Goal: Task Accomplishment & Management: Complete application form

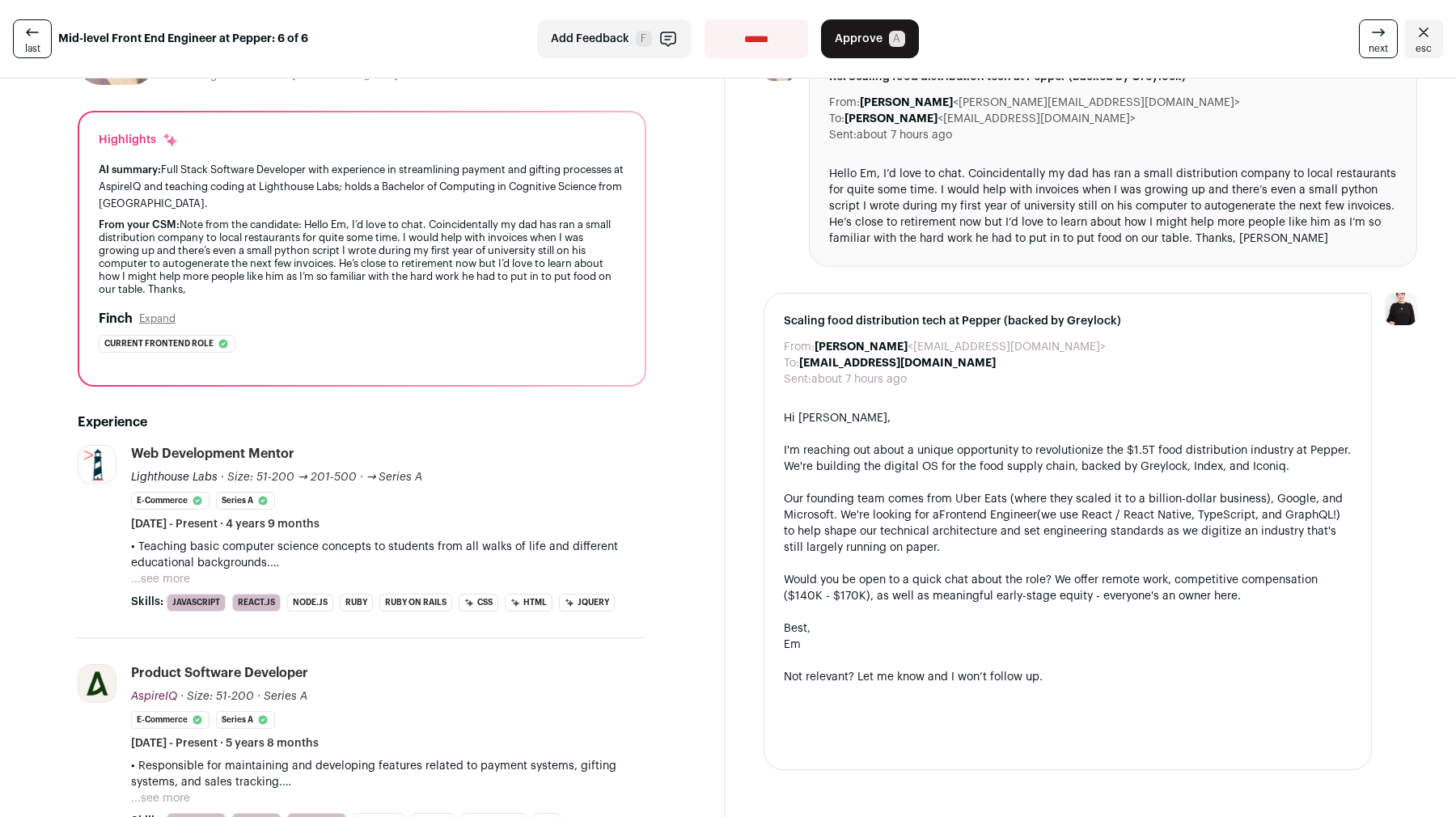
scroll to position [169, 0]
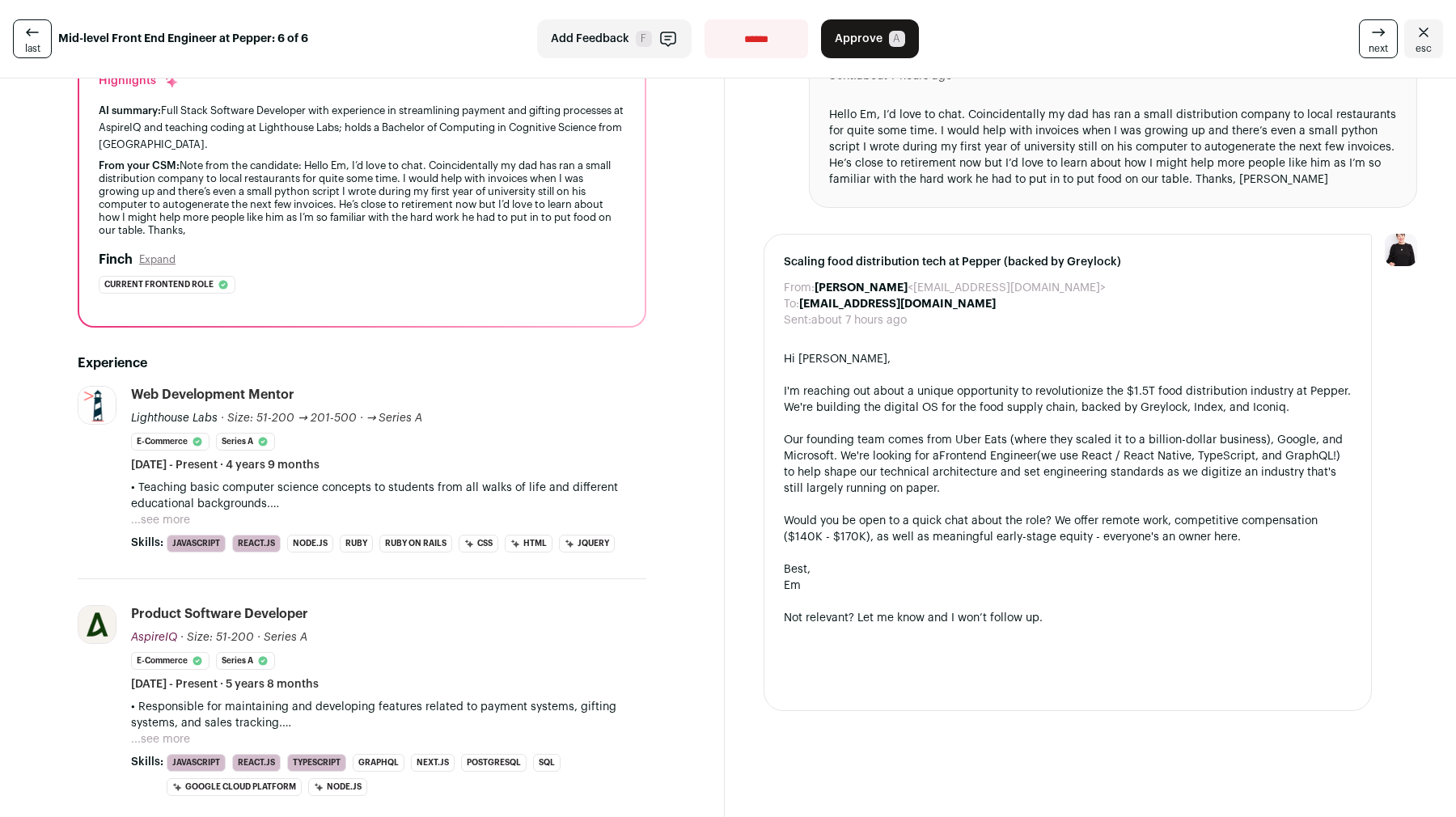
click at [162, 512] on button "...see more" at bounding box center [160, 520] width 59 height 16
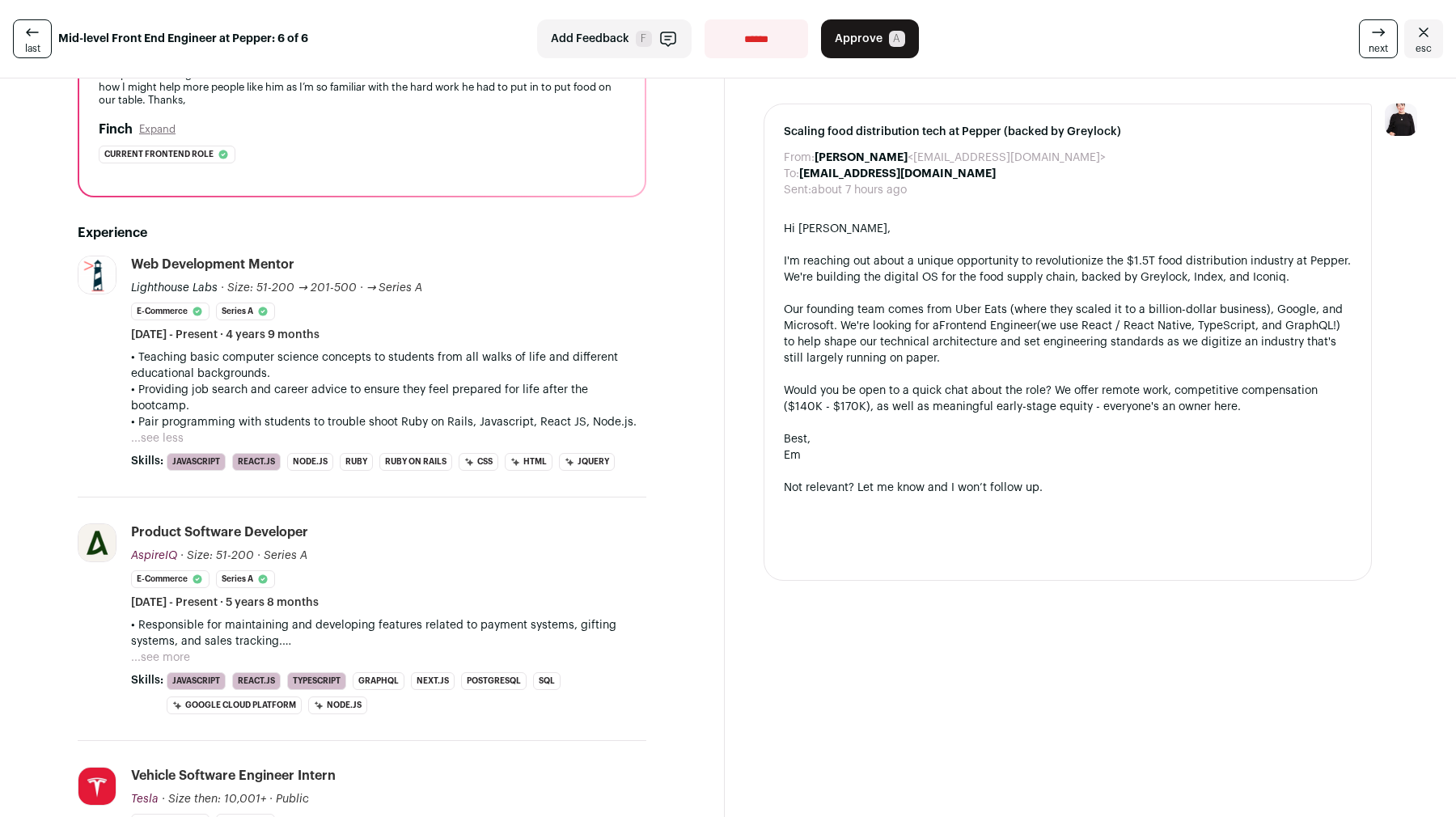
scroll to position [380, 0]
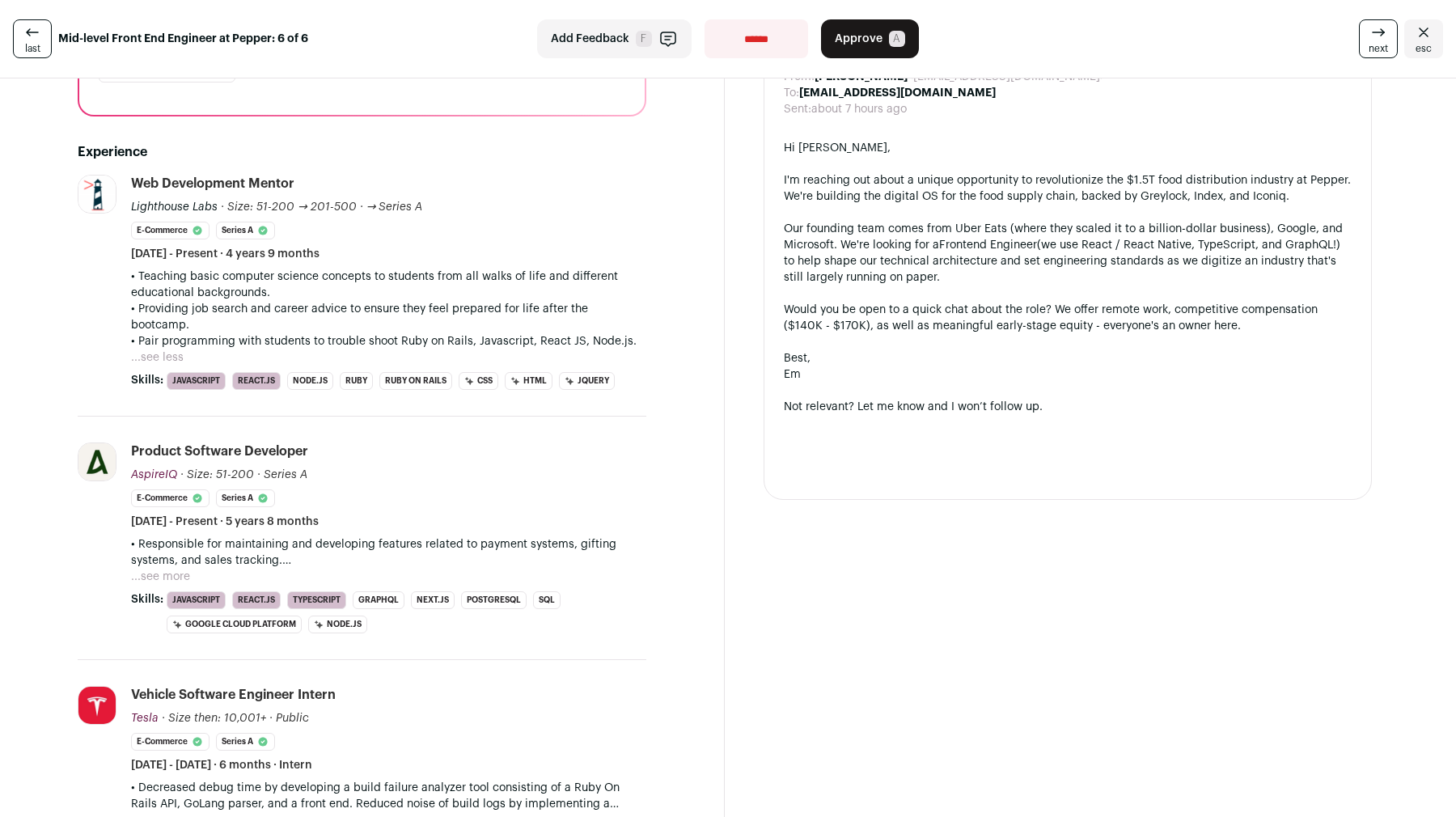
click at [166, 569] on button "...see more" at bounding box center [160, 577] width 59 height 16
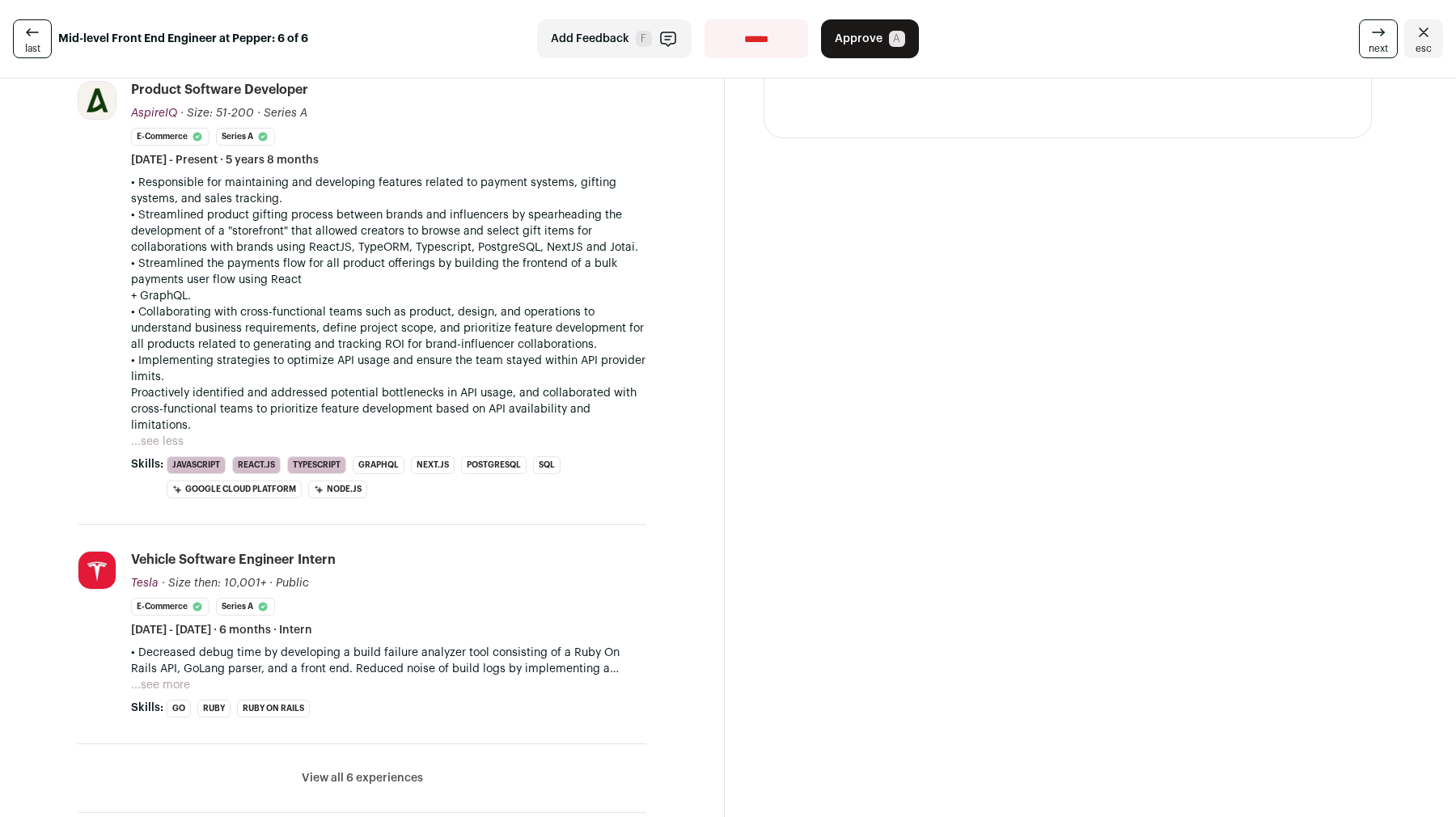
scroll to position [865, 0]
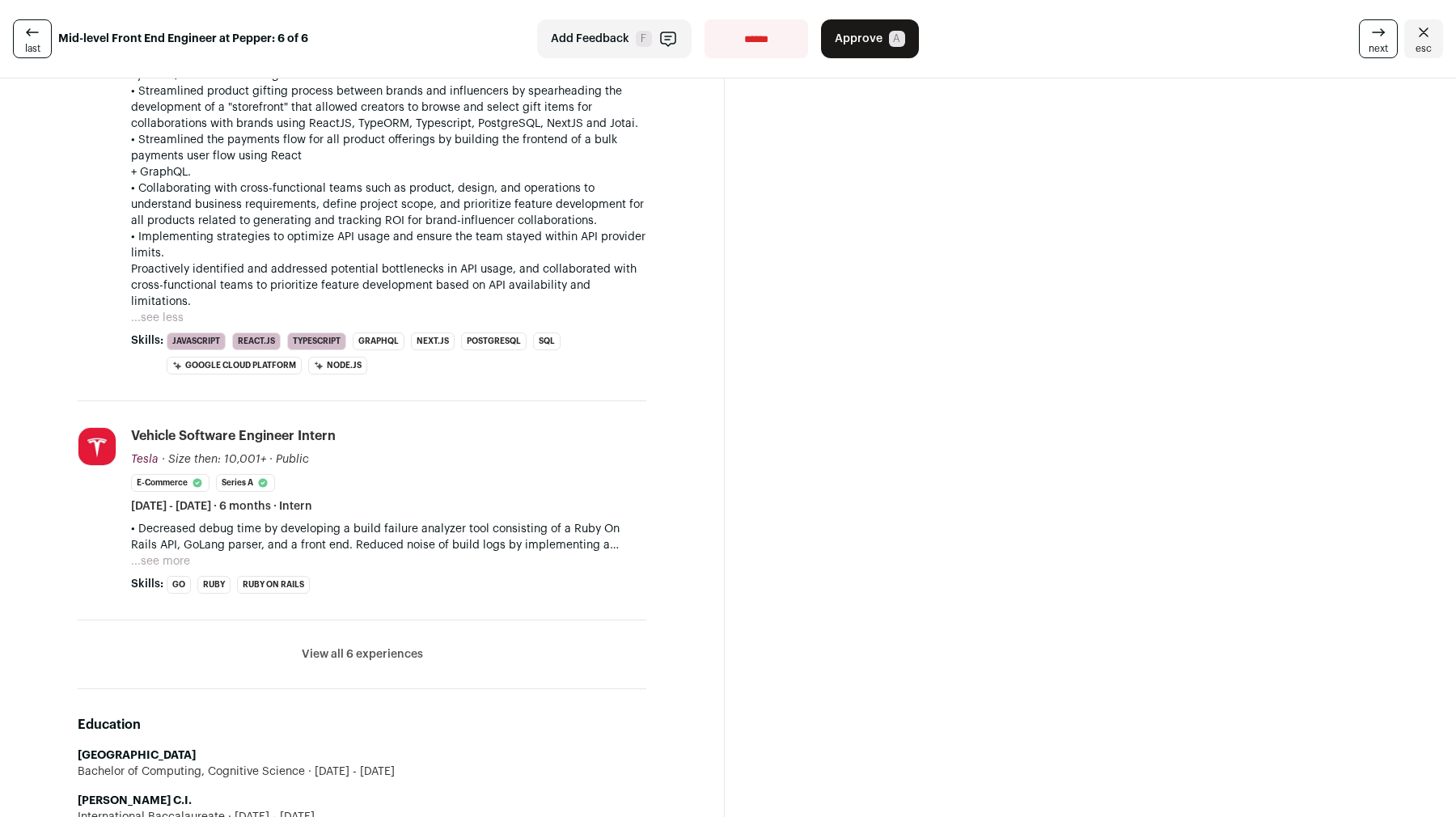
click at [161, 554] on button "...see more" at bounding box center [160, 561] width 59 height 16
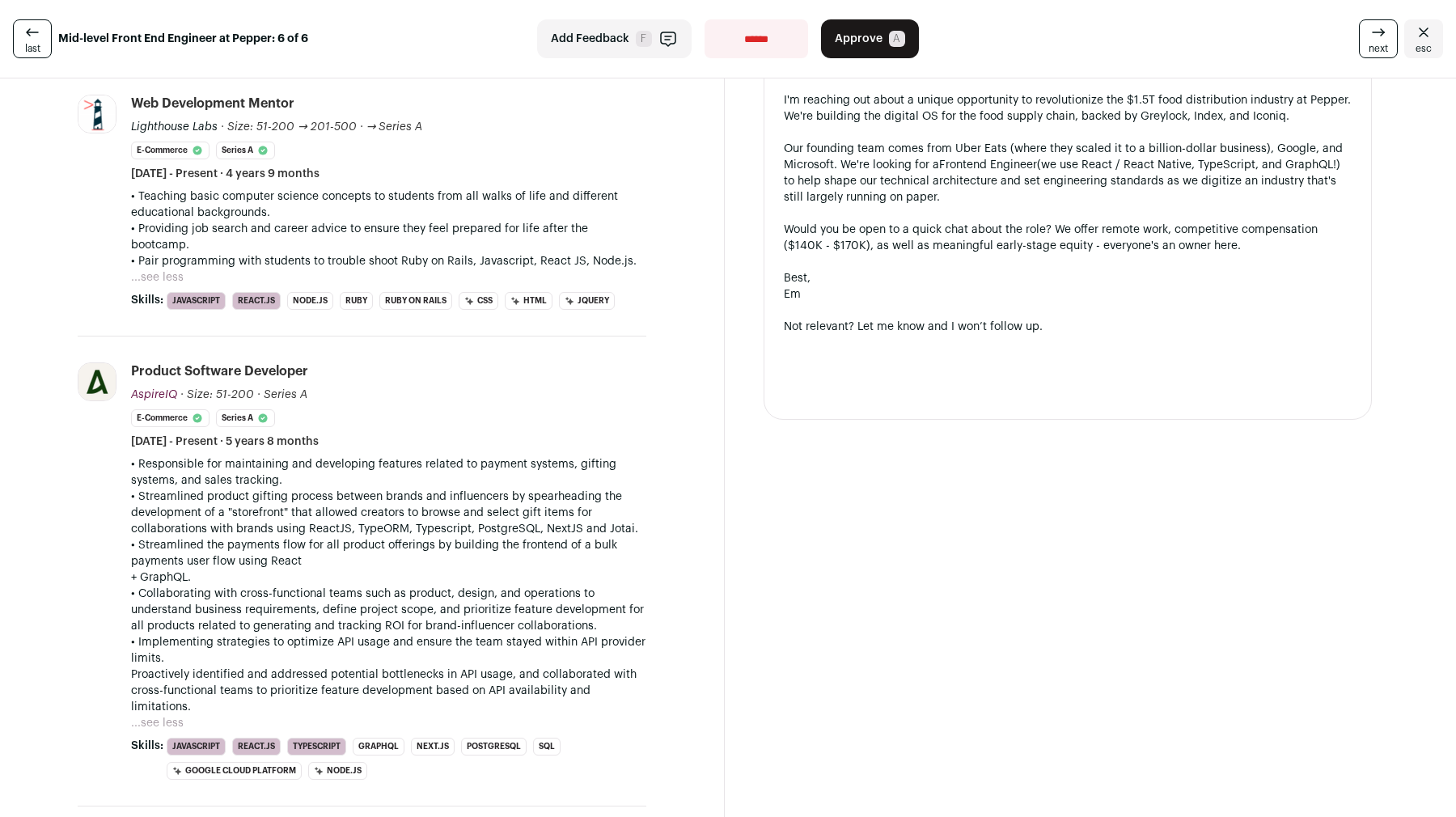
scroll to position [0, 0]
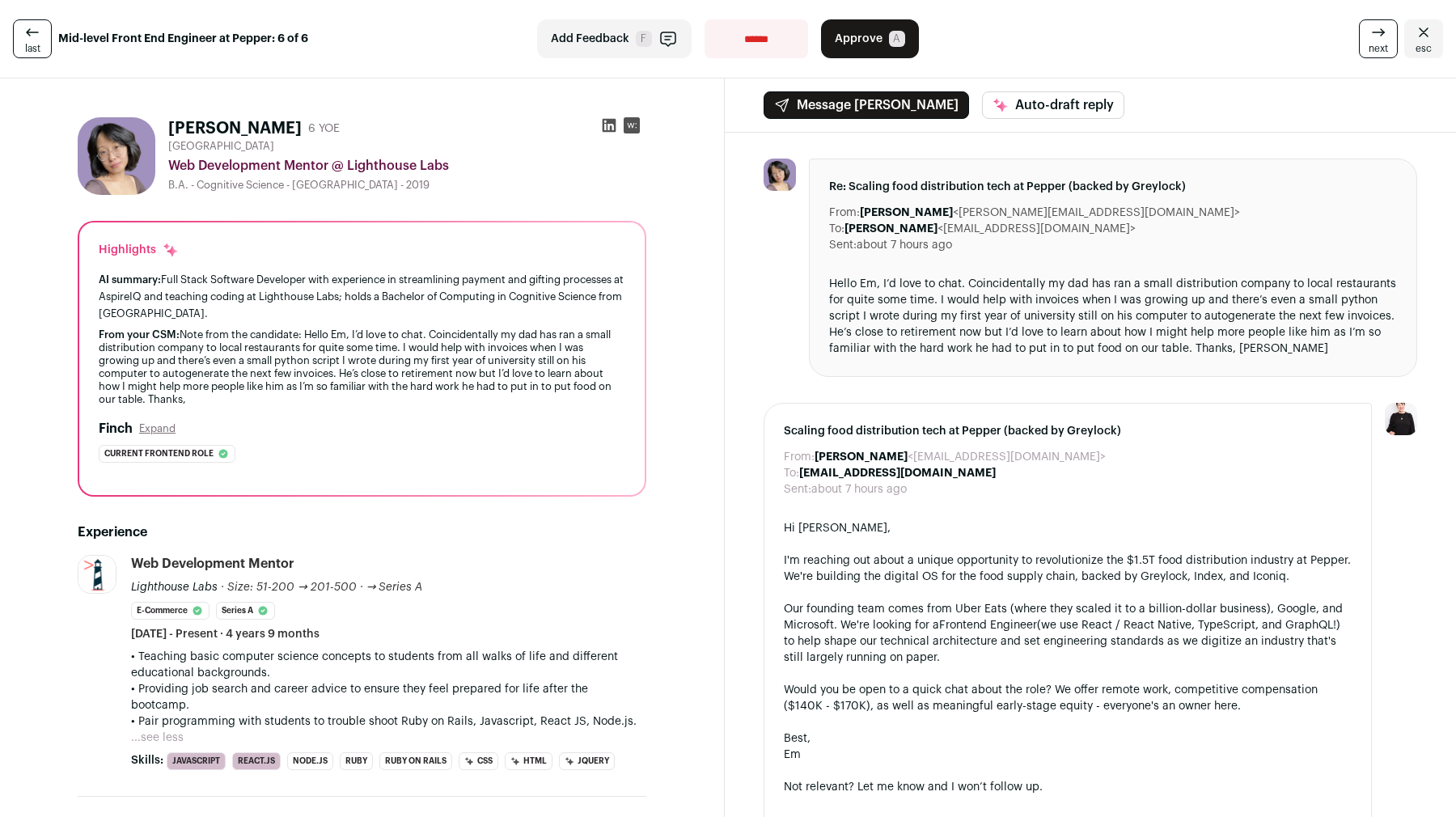
click at [602, 127] on icon at bounding box center [609, 125] width 16 height 16
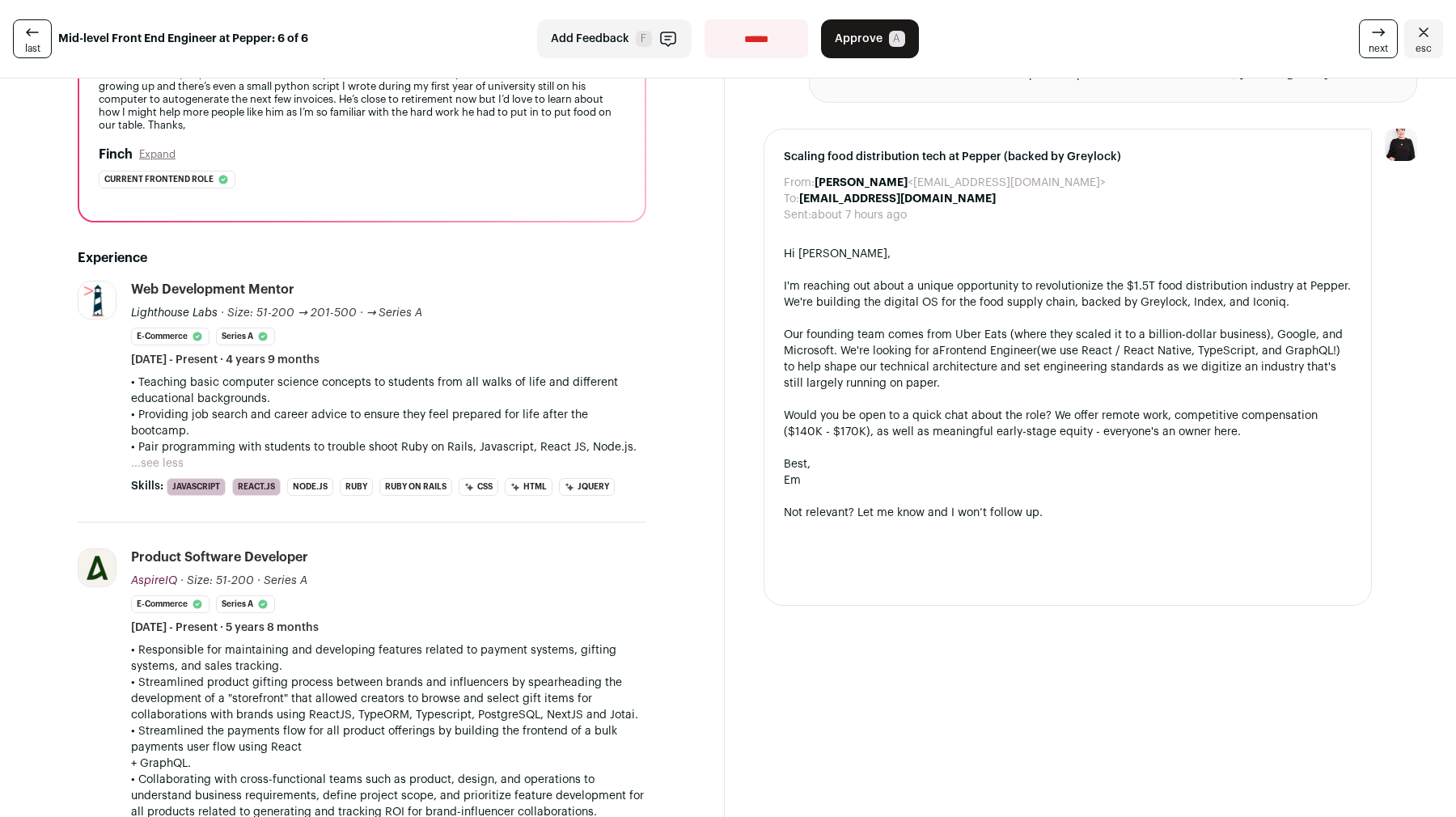
scroll to position [291, 0]
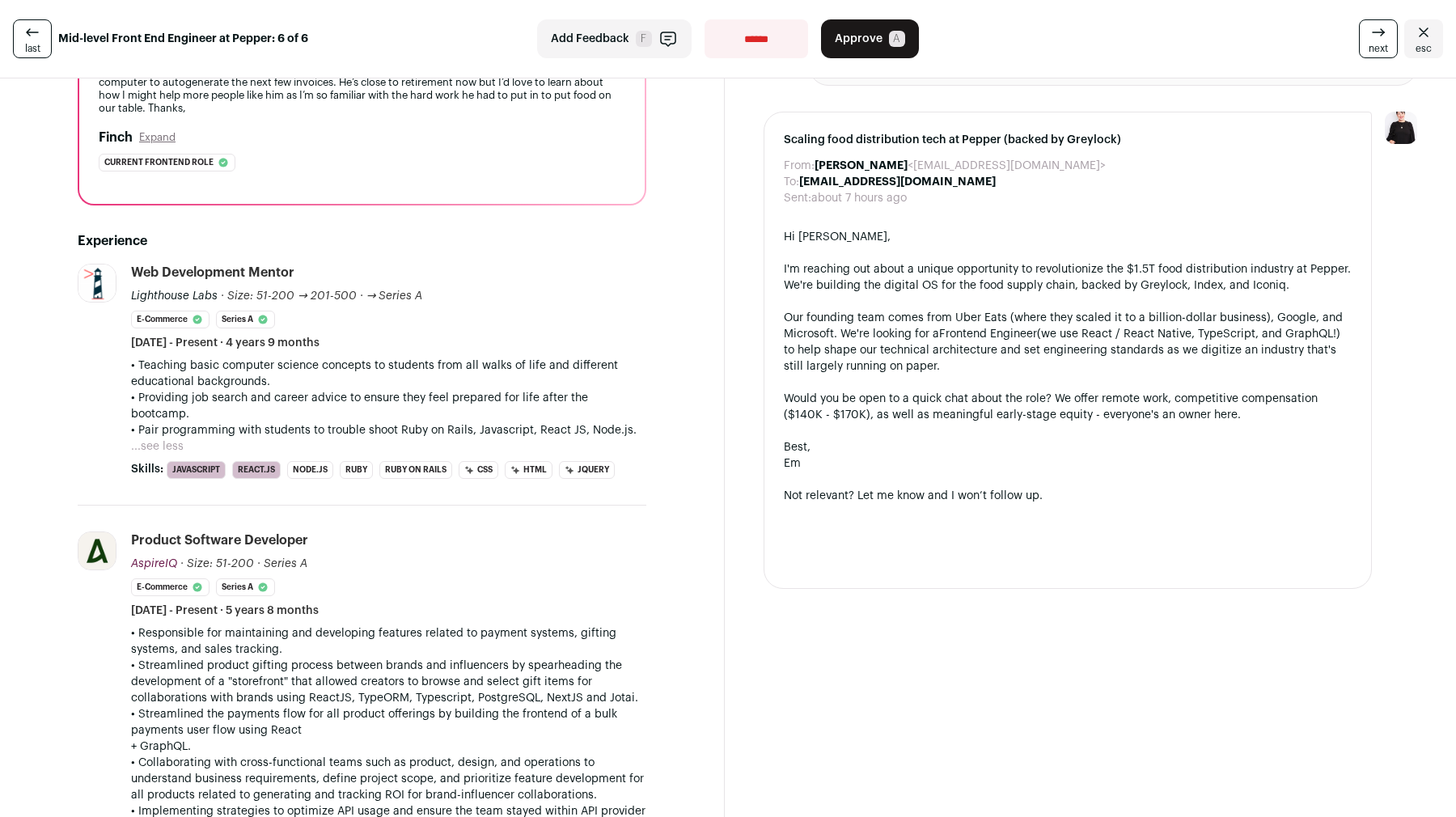
click at [160, 439] on button "...see less" at bounding box center [157, 446] width 52 height 16
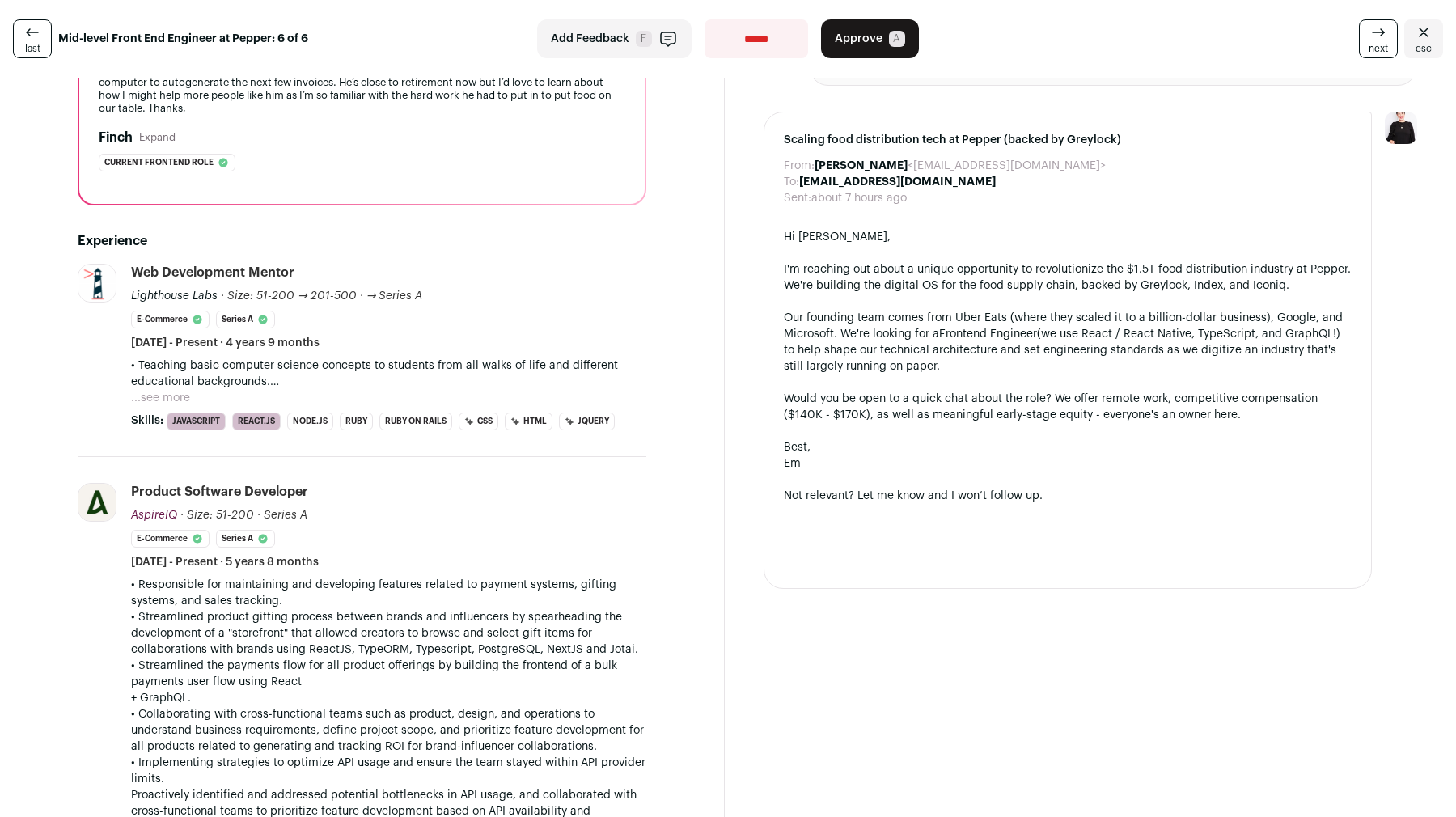
click at [164, 396] on button "...see more" at bounding box center [160, 398] width 59 height 16
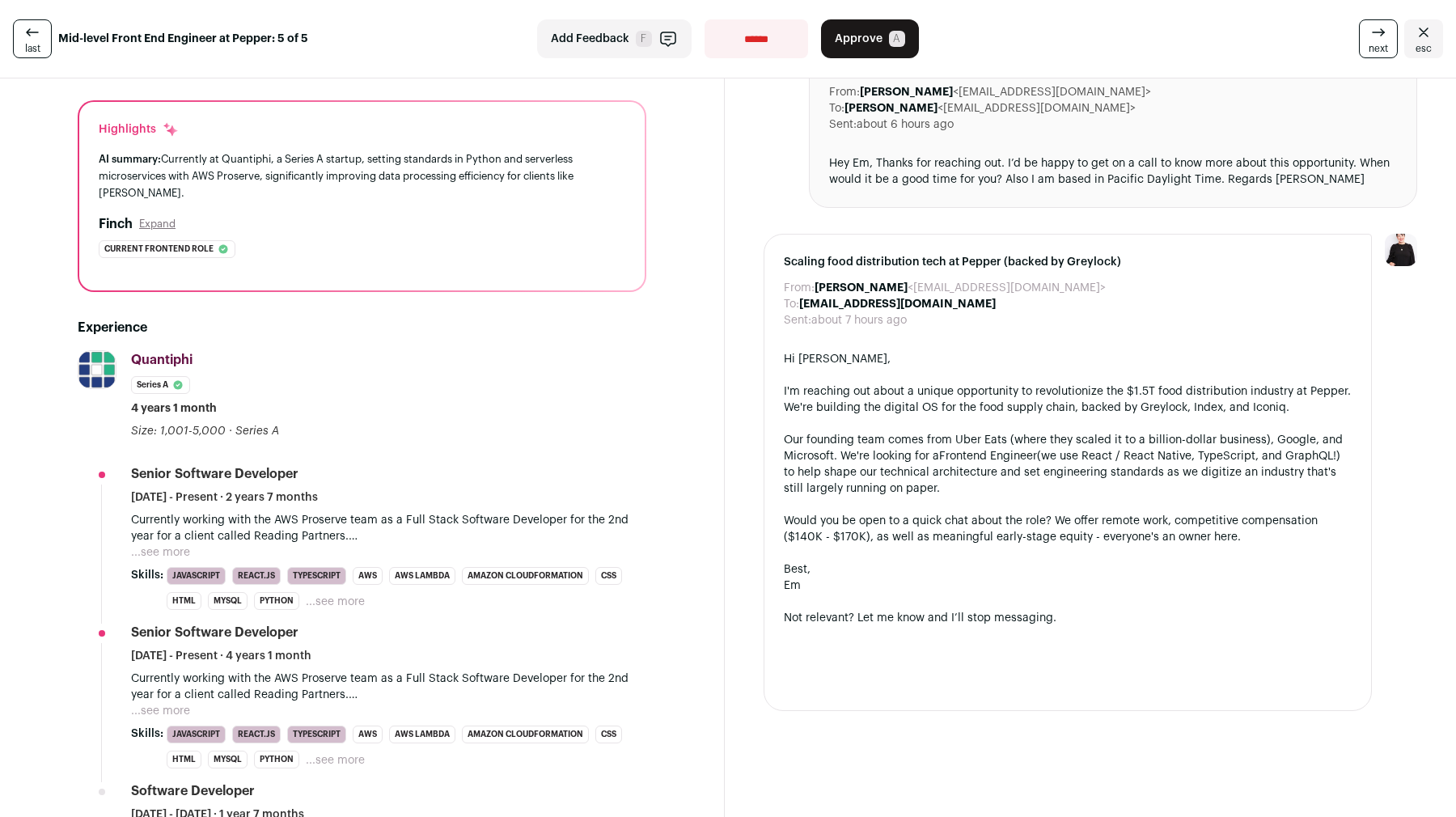
scroll to position [170, 0]
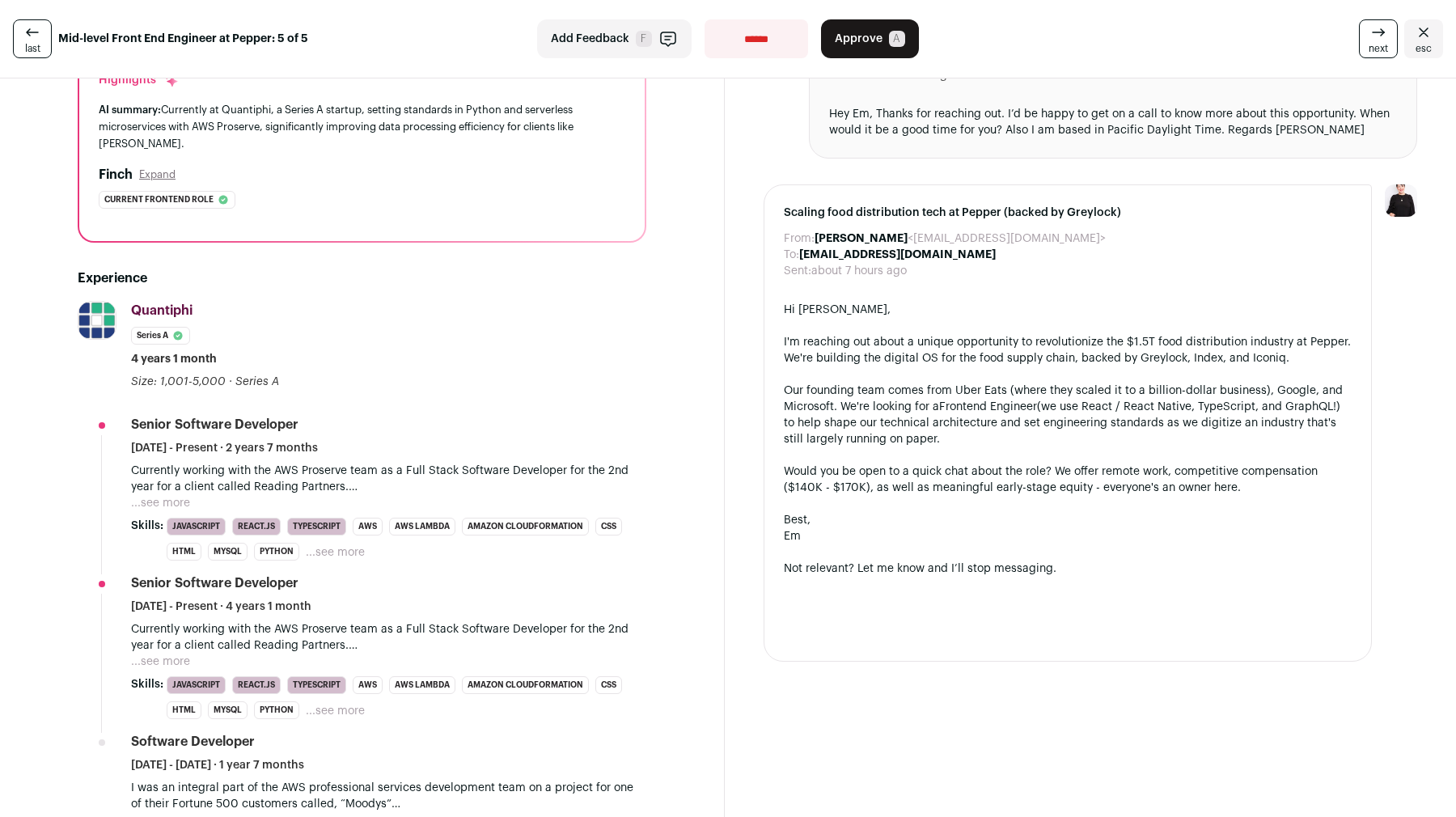
click at [161, 493] on p "Currently working with the AWS Proserve team as a Full Stack Software Developer…" at bounding box center [388, 478] width 516 height 32
click at [154, 497] on button "...see more" at bounding box center [160, 503] width 59 height 16
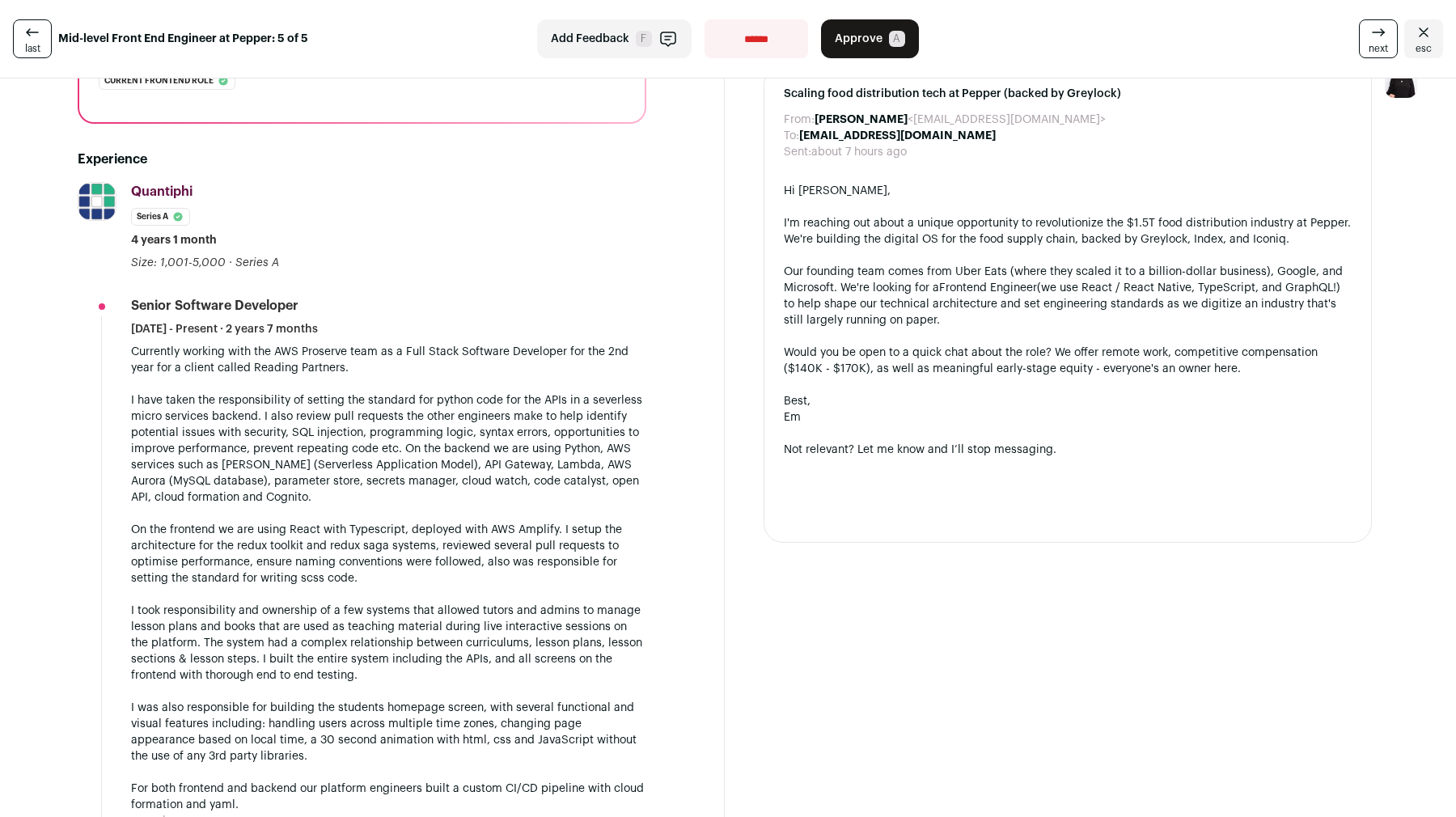
scroll to position [0, 0]
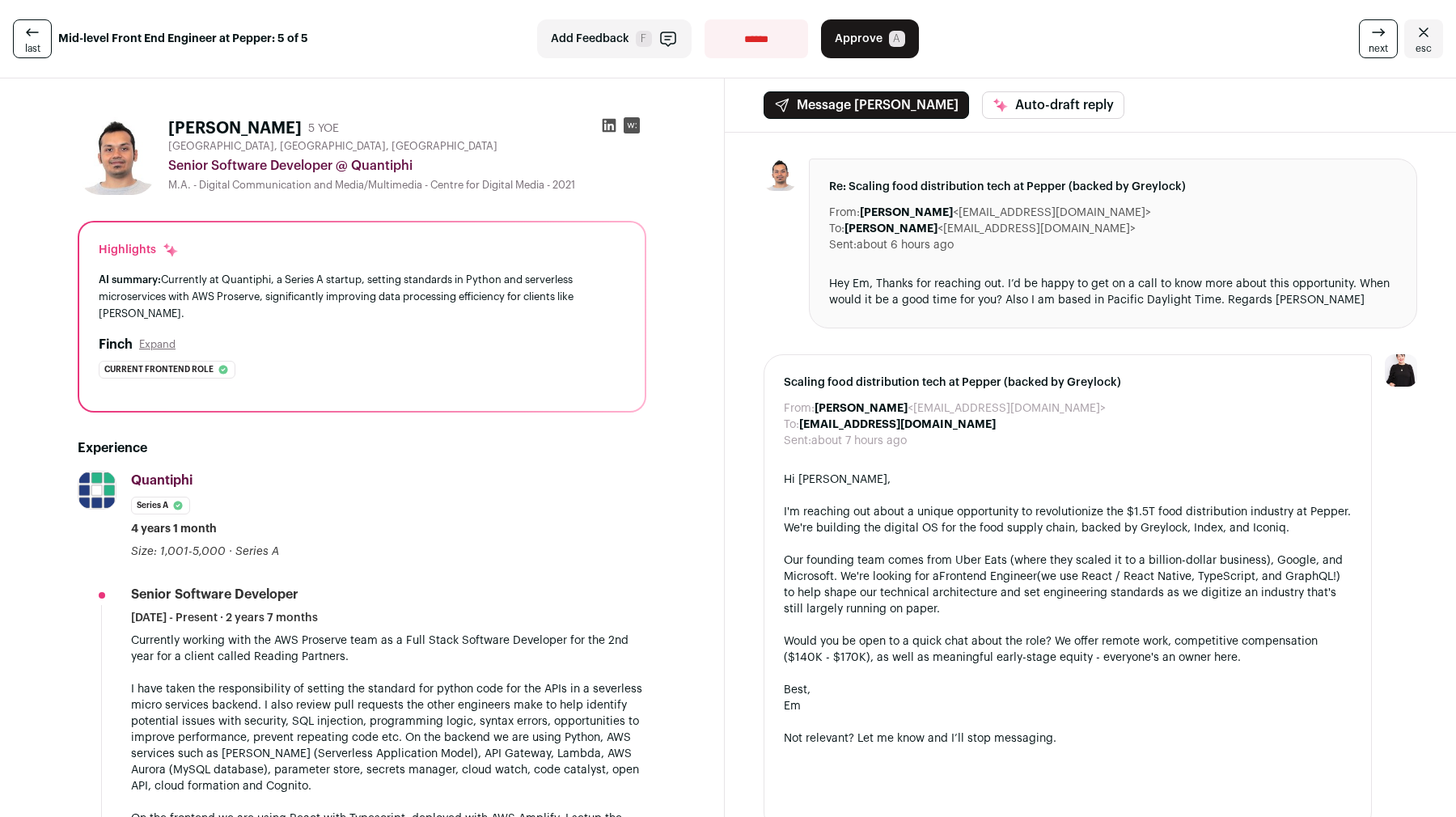
click at [879, 34] on span "Approve" at bounding box center [858, 39] width 47 height 16
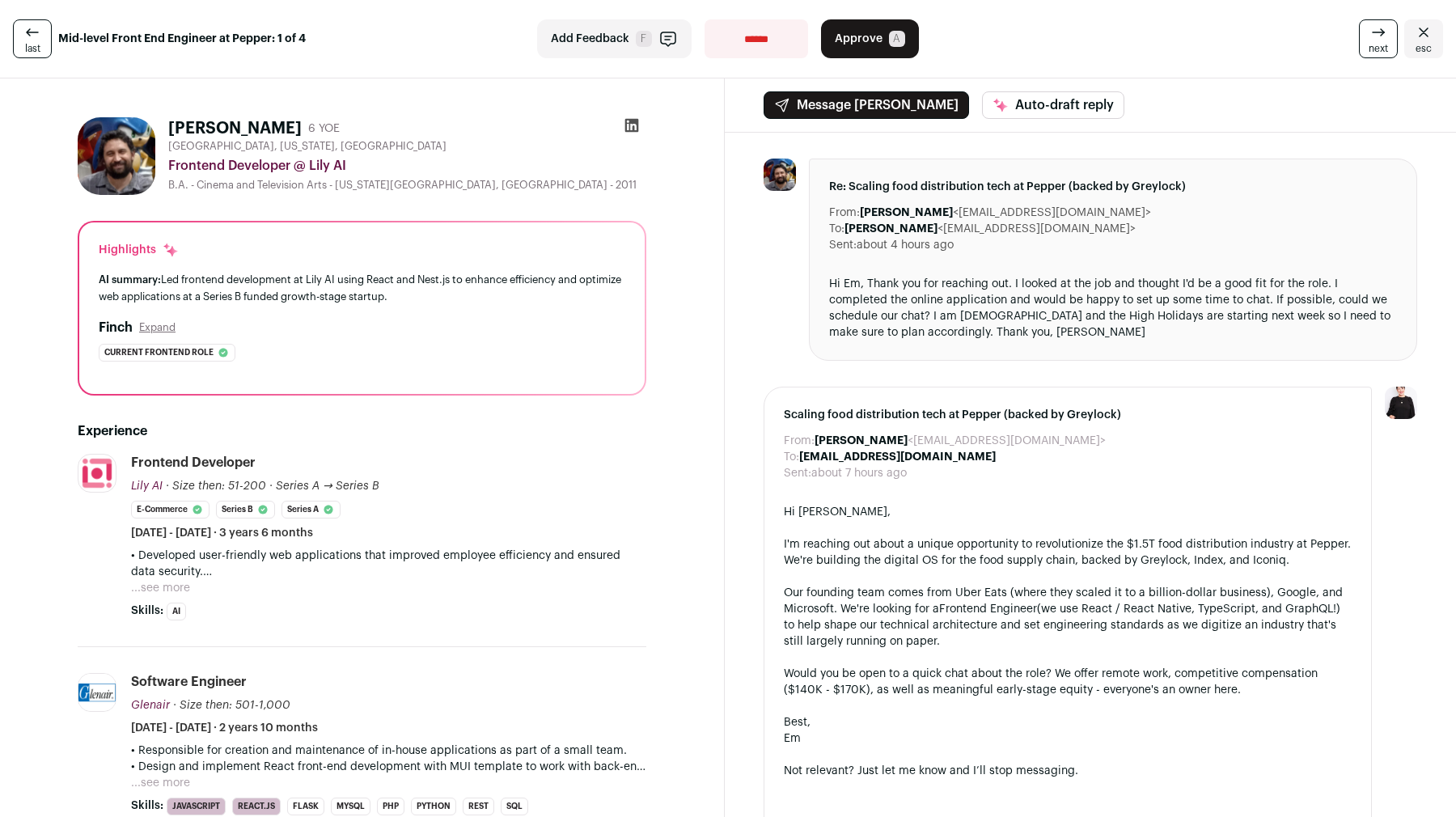
click at [164, 575] on p "• Developed user-friendly web applications that improved employee efficiency an…" at bounding box center [388, 563] width 516 height 32
click at [178, 588] on button "...see more" at bounding box center [160, 588] width 59 height 16
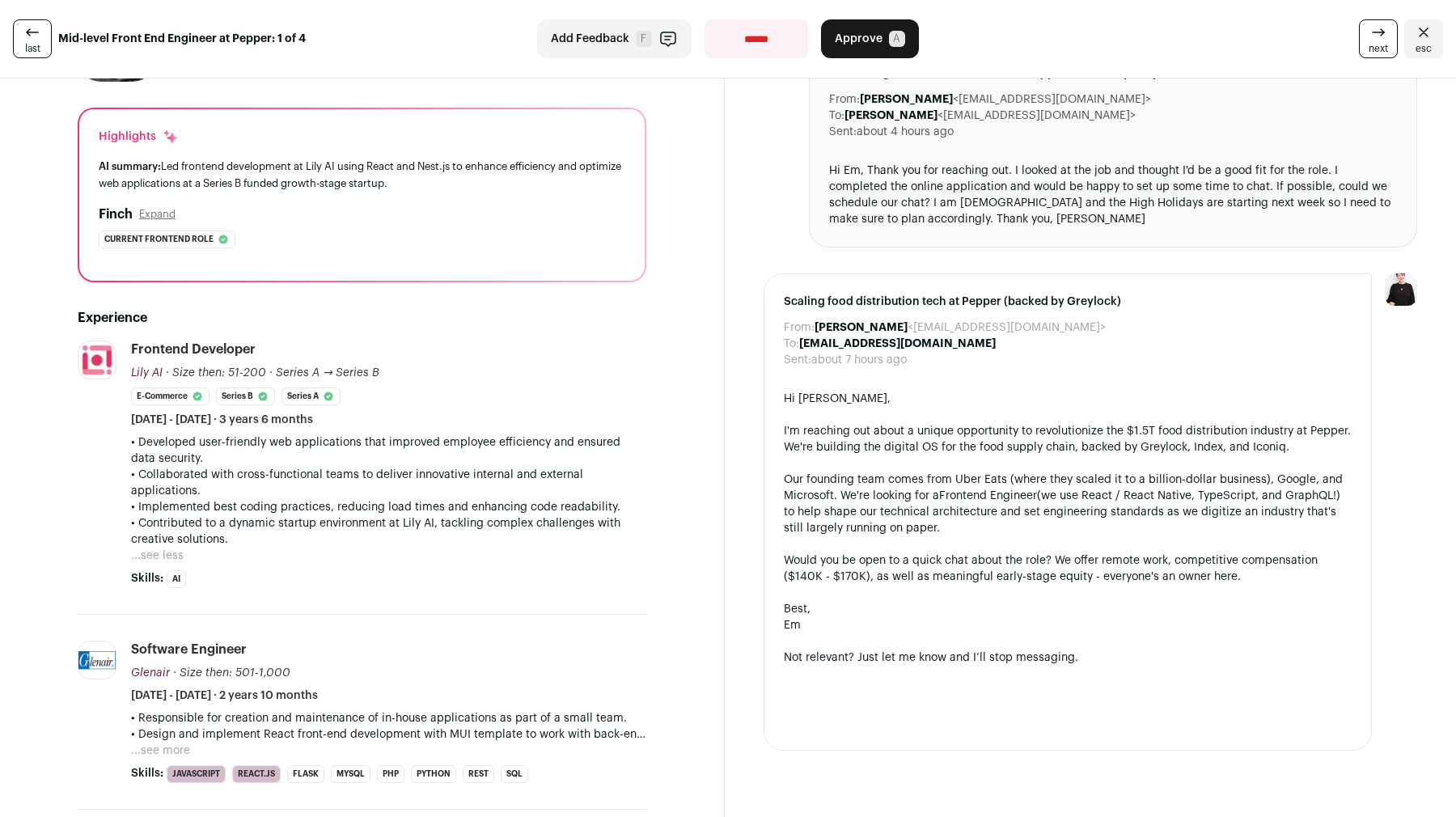
scroll to position [175, 0]
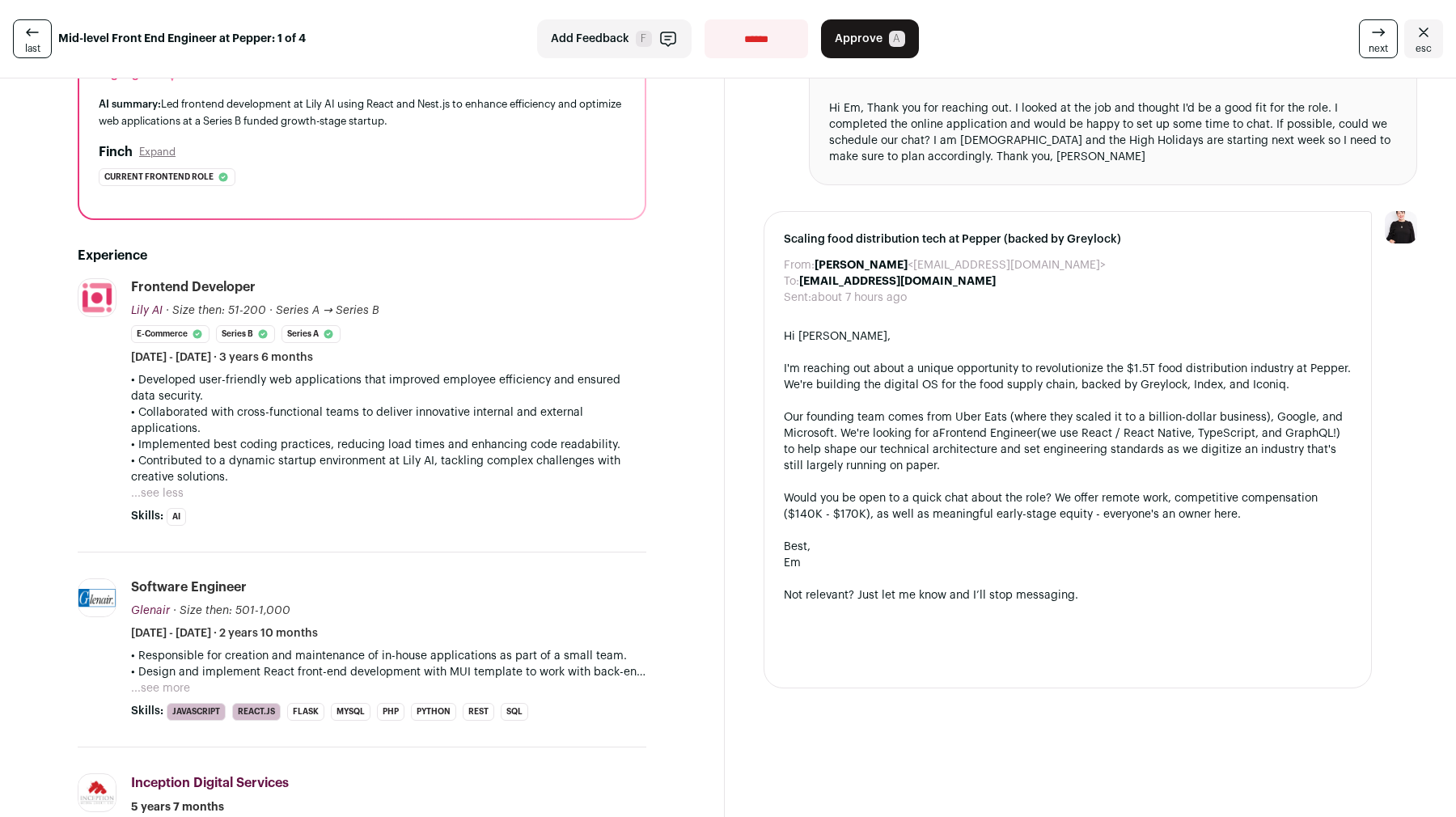
click at [156, 688] on button "...see more" at bounding box center [160, 688] width 59 height 16
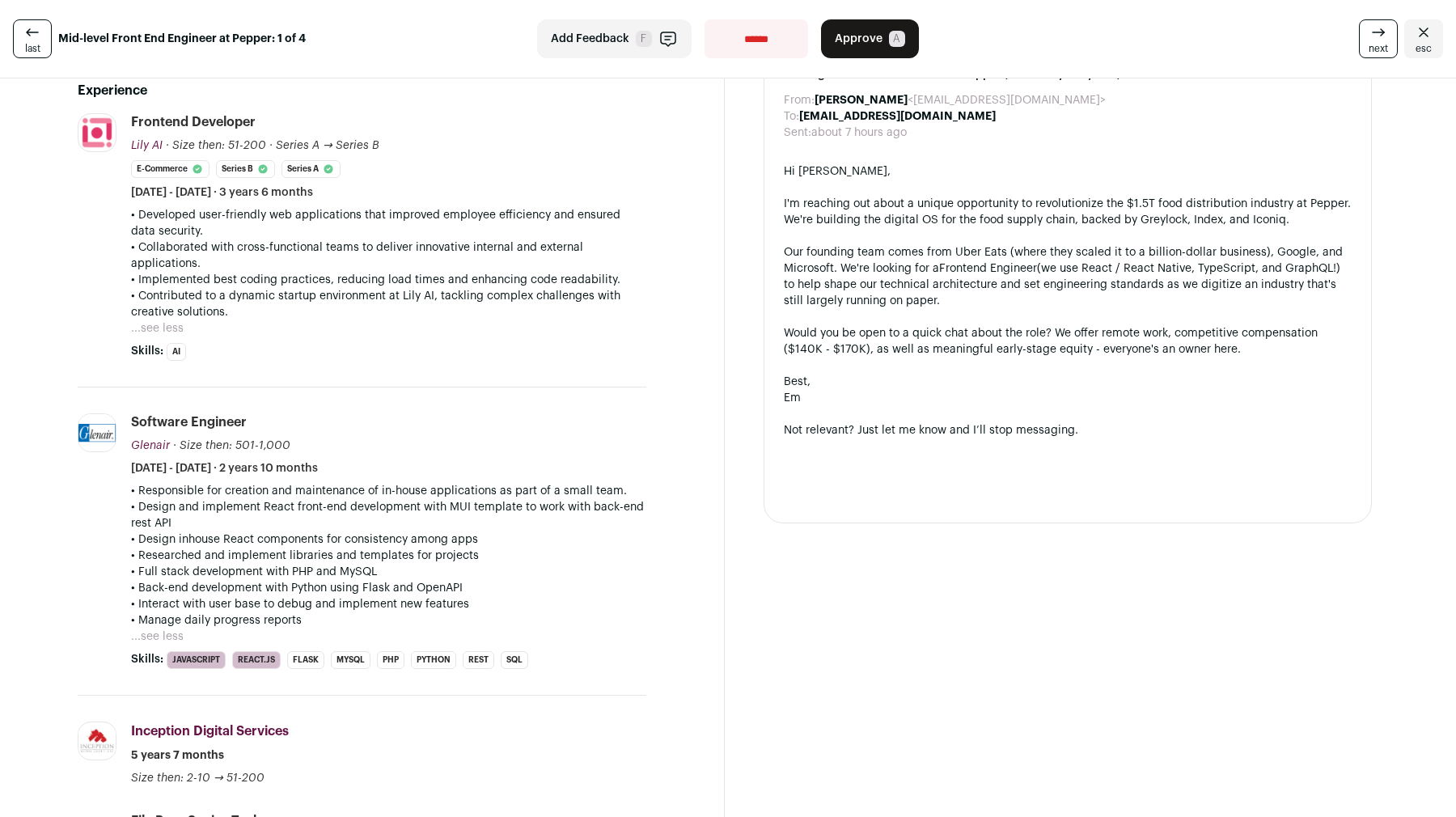
scroll to position [0, 0]
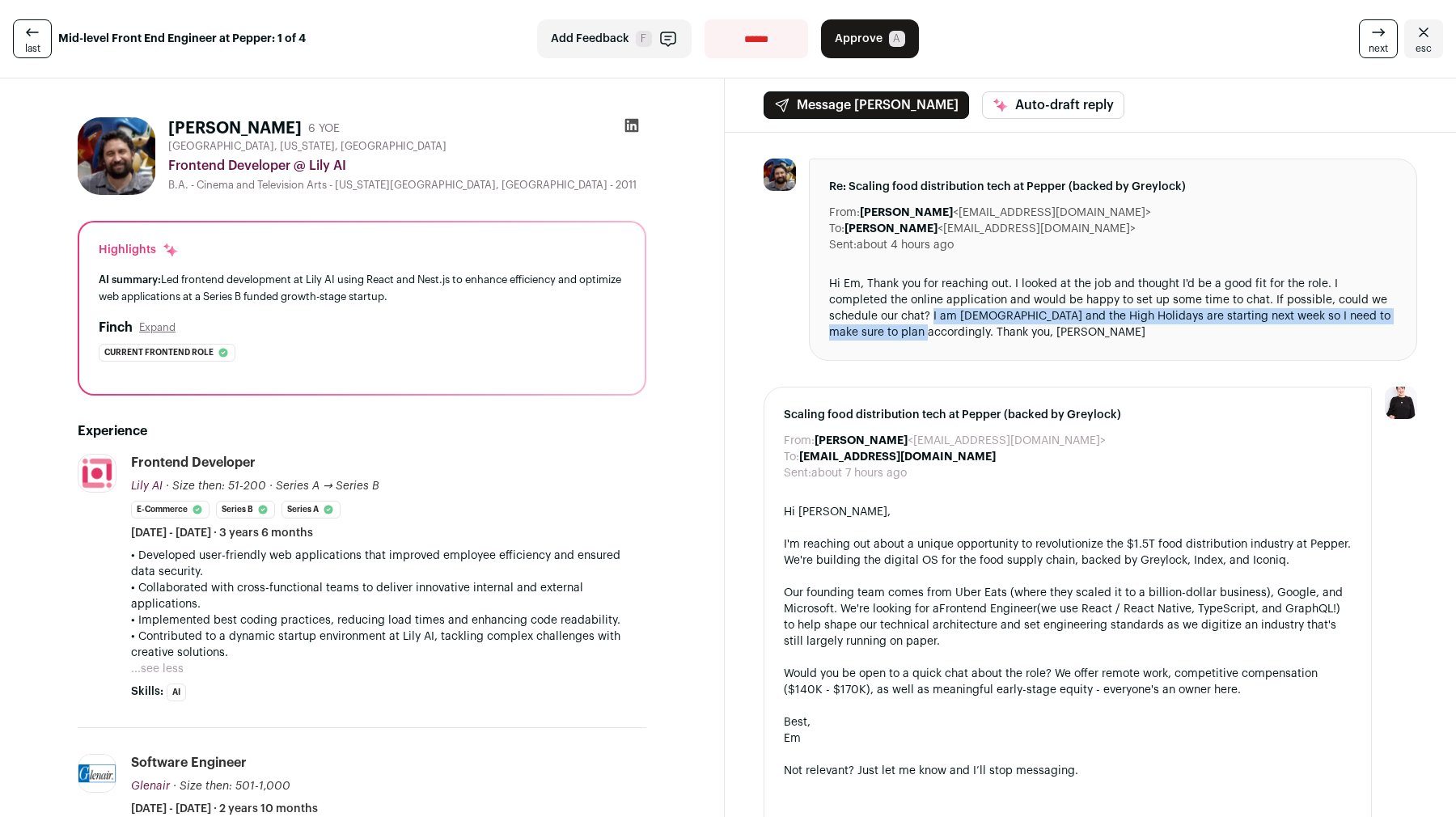
drag, startPoint x: 860, startPoint y: 314, endPoint x: 1397, endPoint y: 314, distance: 537.0
click at [1397, 314] on div "Re: Scaling food distribution tech at Pepper (backed by Greylock) From: Nichola…" at bounding box center [1113, 259] width 609 height 202
copy div "I am Jewish and the High Holidays are starting next week so I need to make sure…"
click at [867, 33] on span "Approve" at bounding box center [858, 39] width 47 height 16
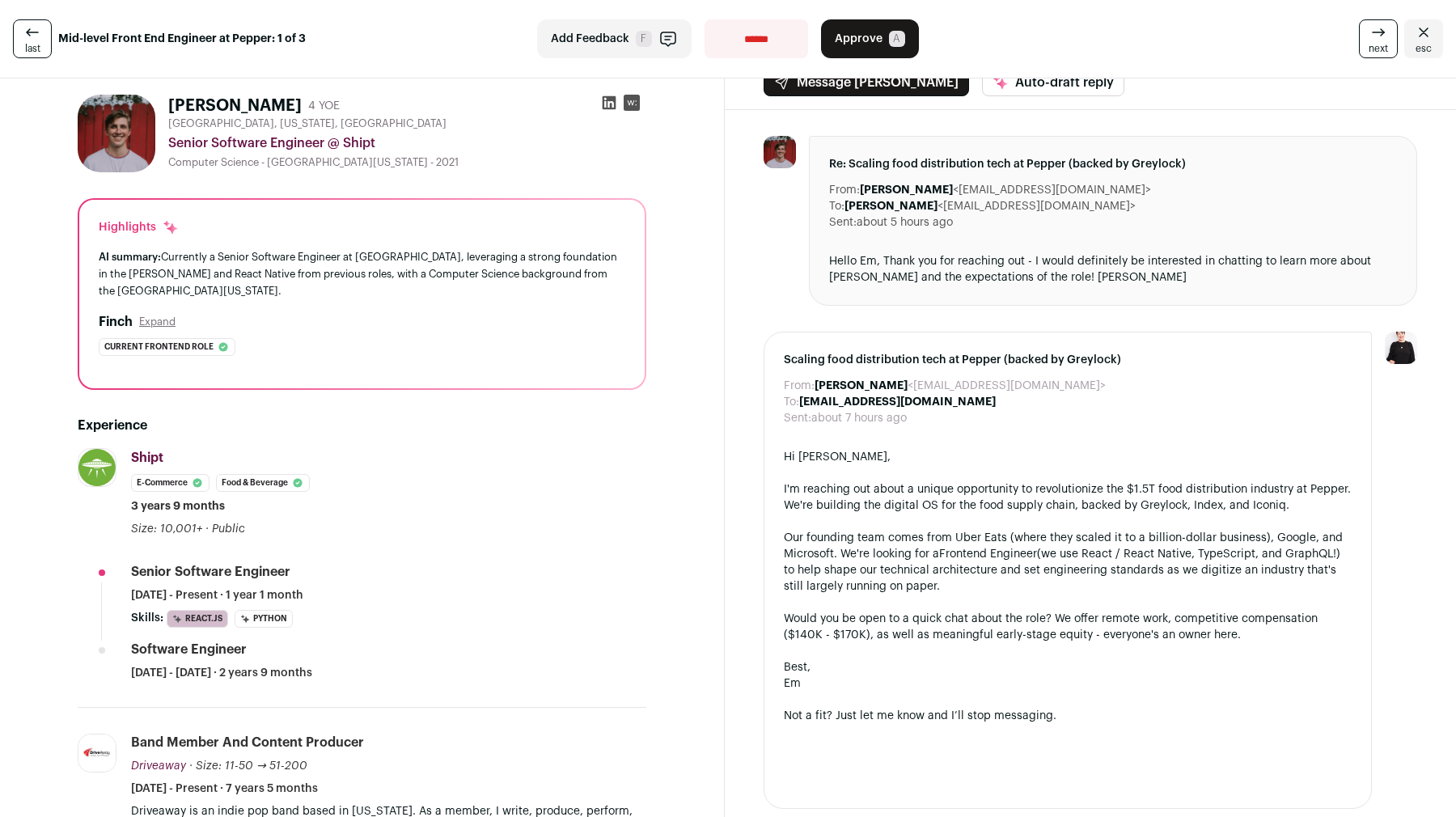
scroll to position [7, 0]
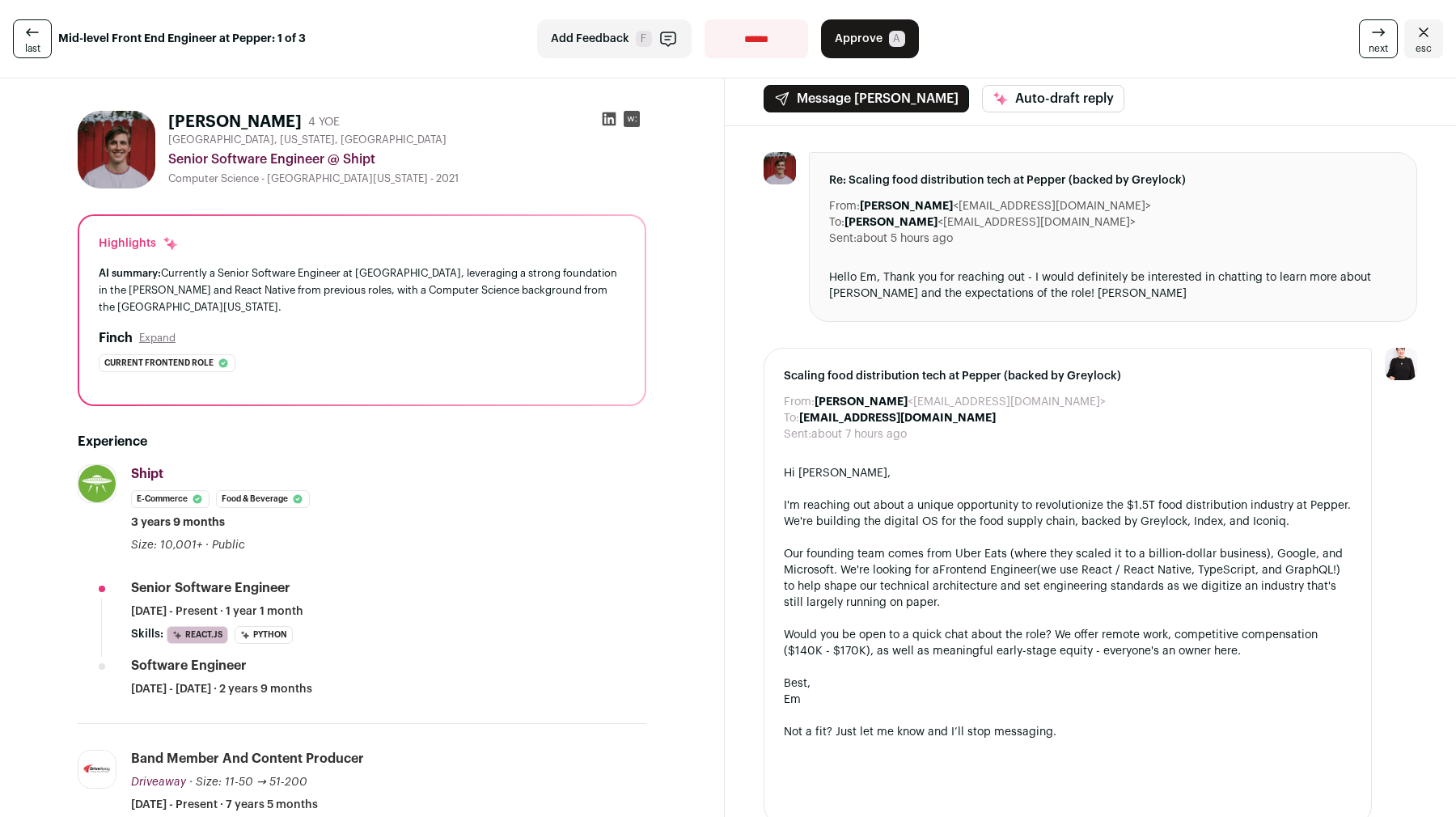
click at [604, 111] on icon at bounding box center [609, 119] width 16 height 16
click at [865, 44] on span "Approve" at bounding box center [858, 39] width 47 height 16
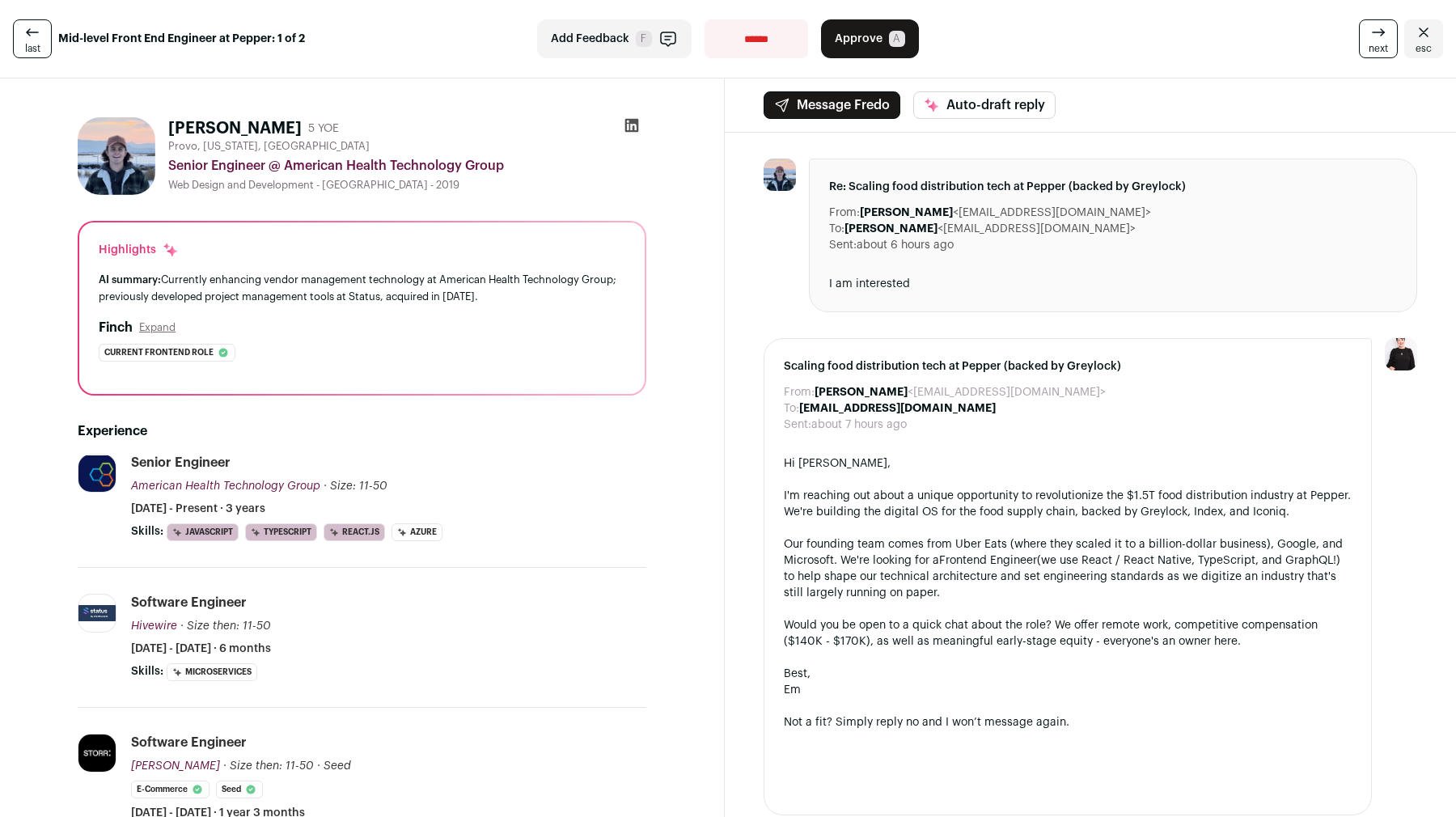
click at [628, 127] on icon at bounding box center [632, 125] width 16 height 16
click at [877, 44] on span "Approve" at bounding box center [858, 39] width 47 height 16
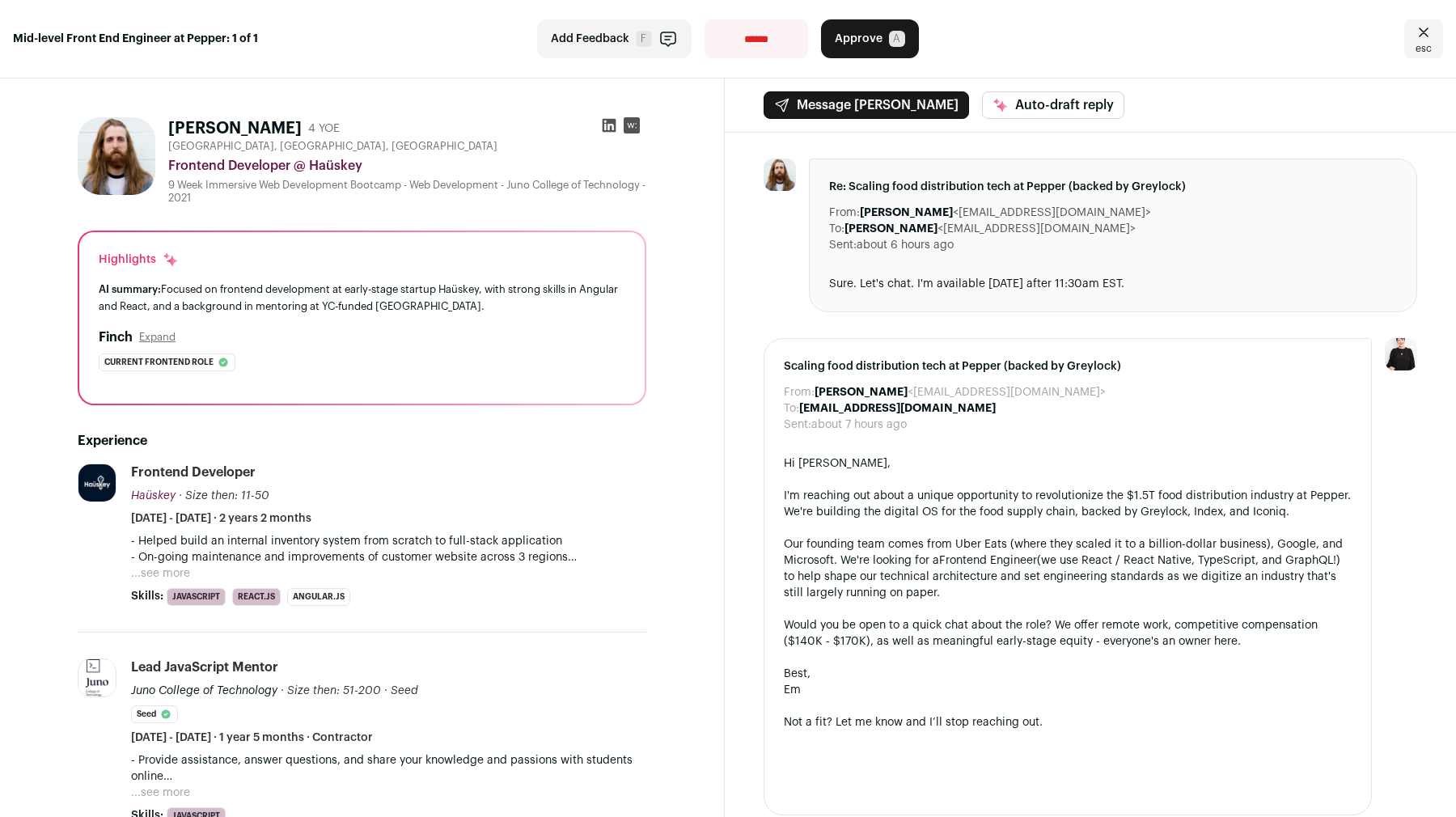
click at [155, 568] on button "...see more" at bounding box center [160, 573] width 59 height 16
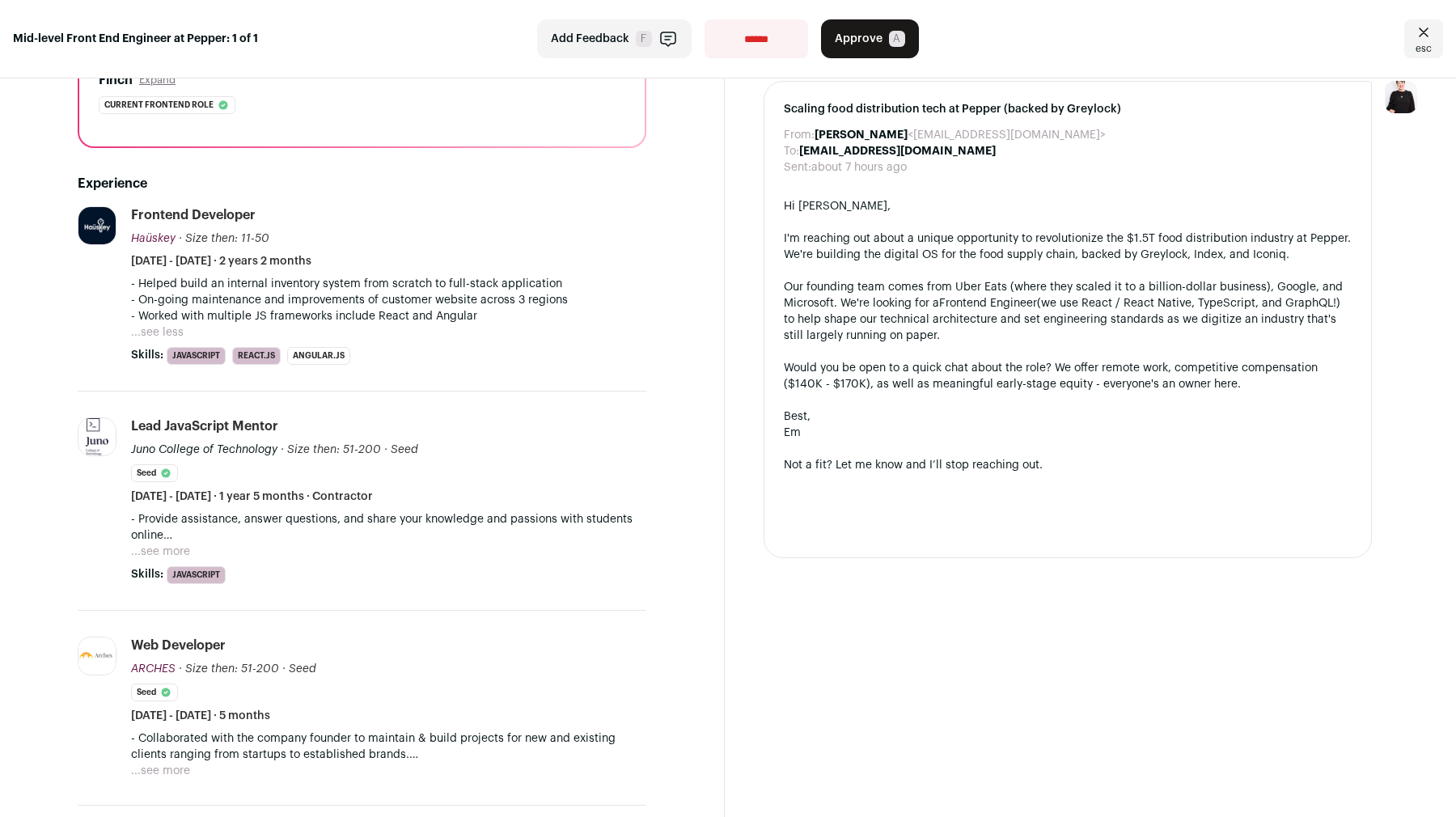
scroll to position [269, 0]
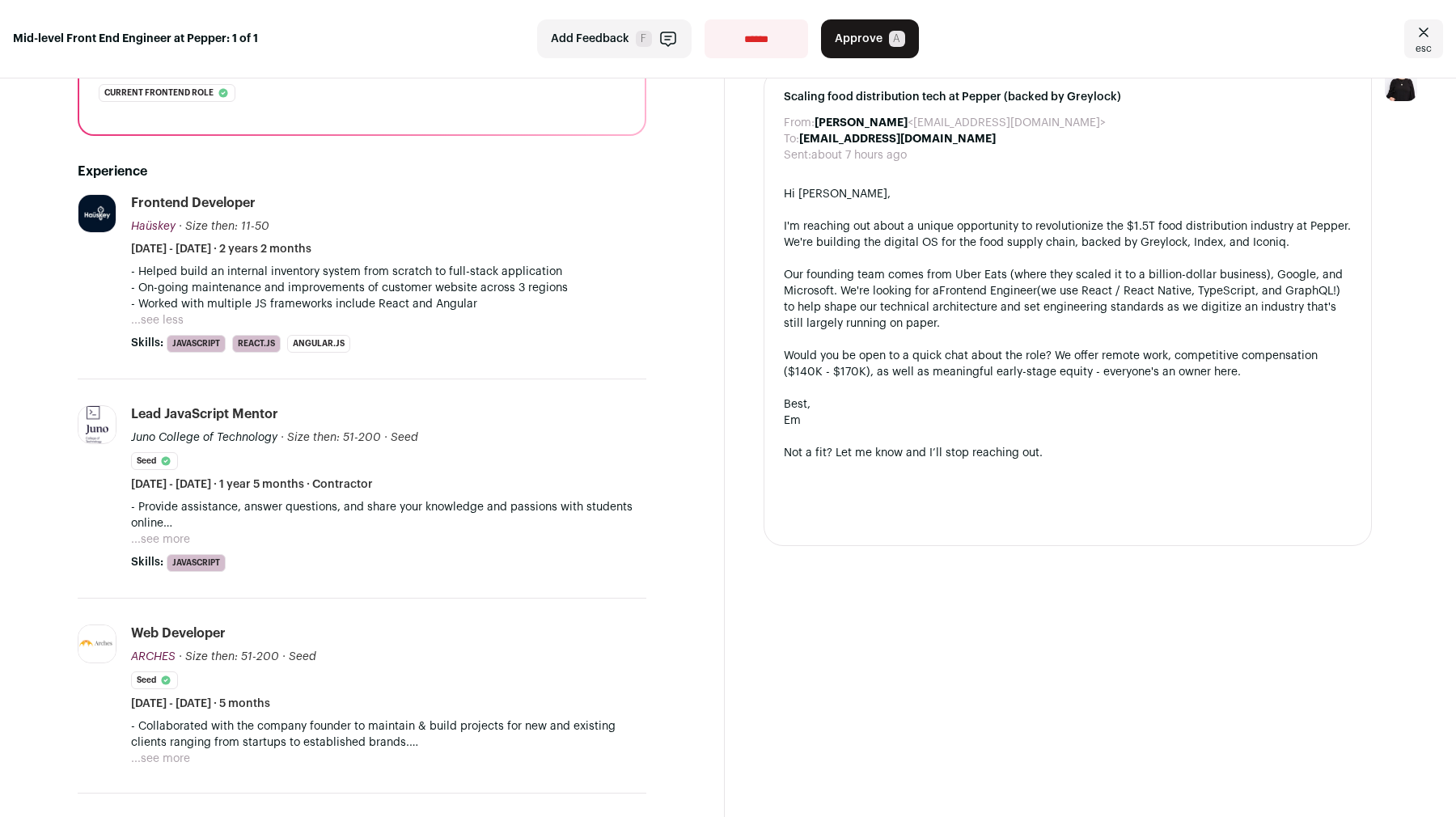
click at [185, 539] on button "...see more" at bounding box center [160, 539] width 59 height 16
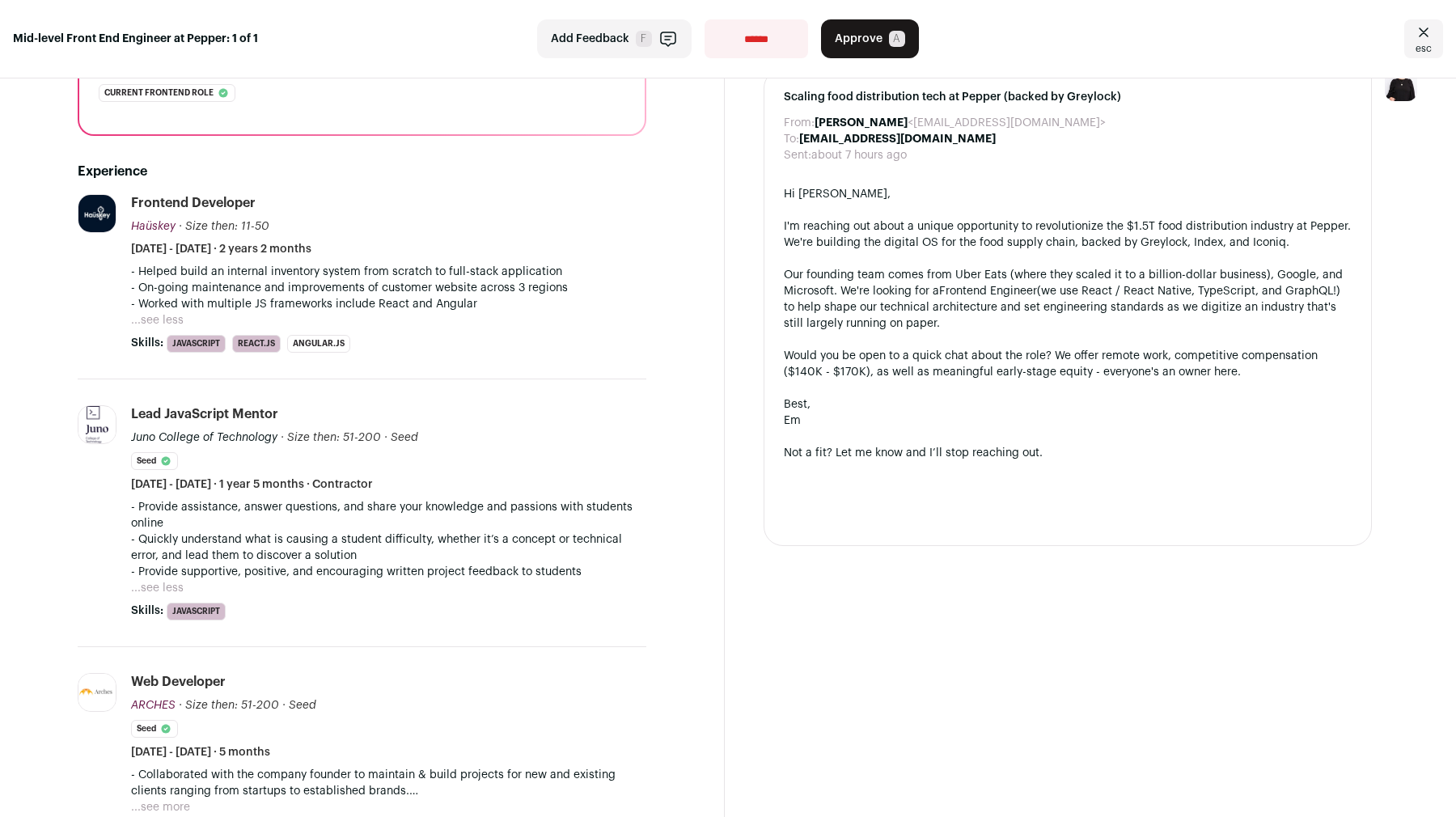
click at [509, 521] on p "- Provide assistance, answer questions, and share your knowledge and passions w…" at bounding box center [388, 515] width 516 height 32
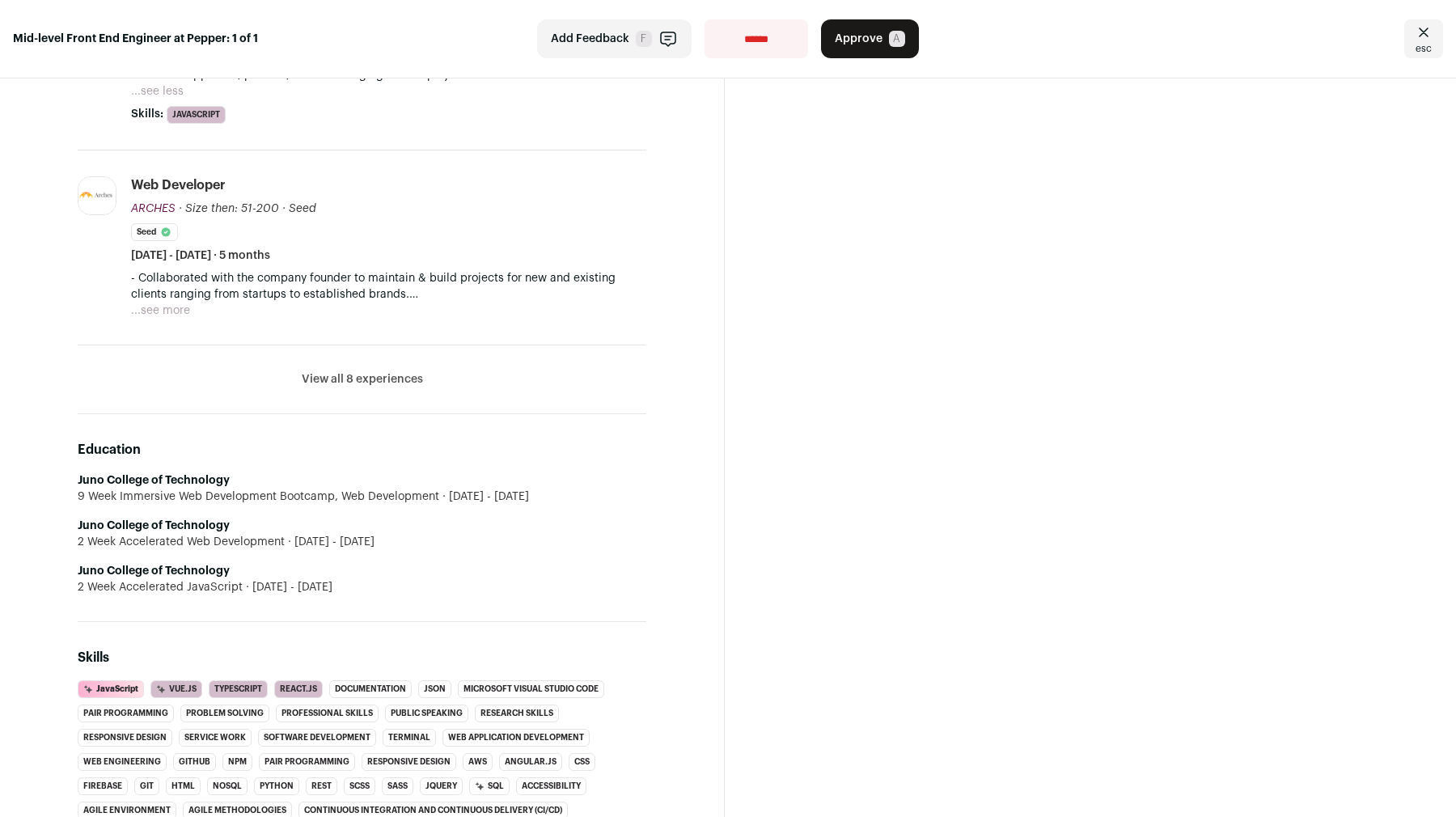
scroll to position [808, 0]
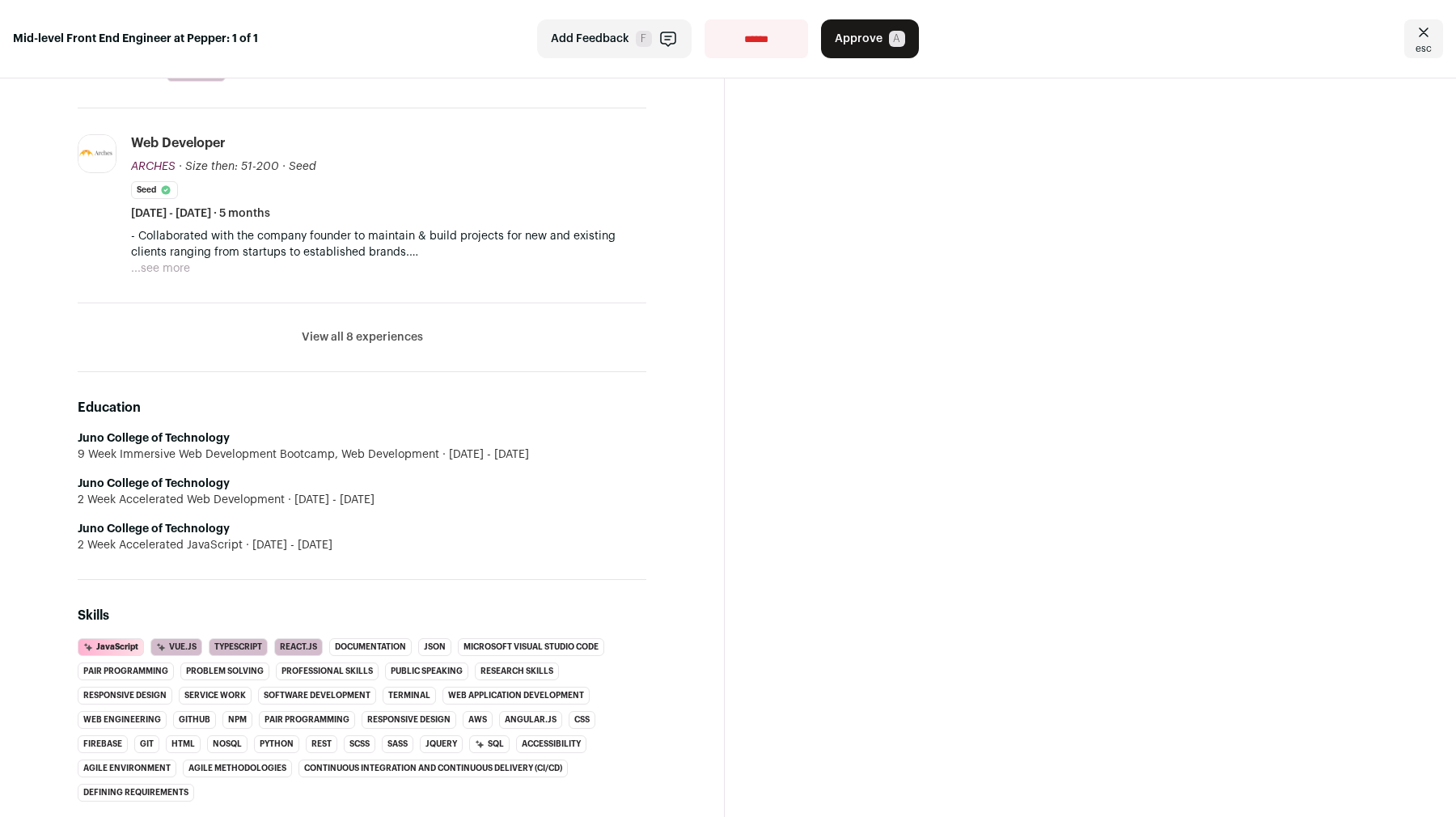
click at [153, 266] on button "...see more" at bounding box center [160, 268] width 59 height 16
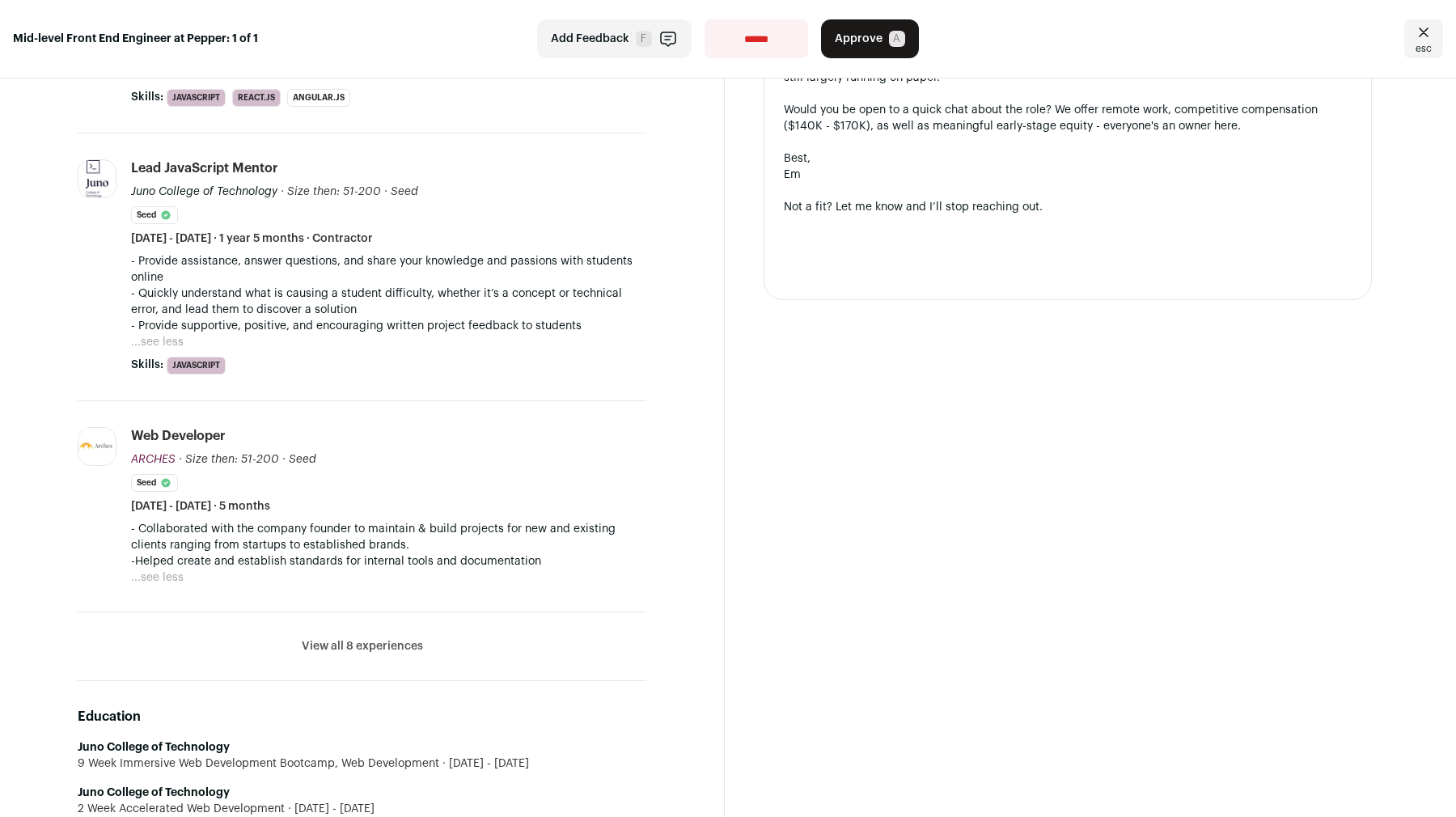
scroll to position [0, 0]
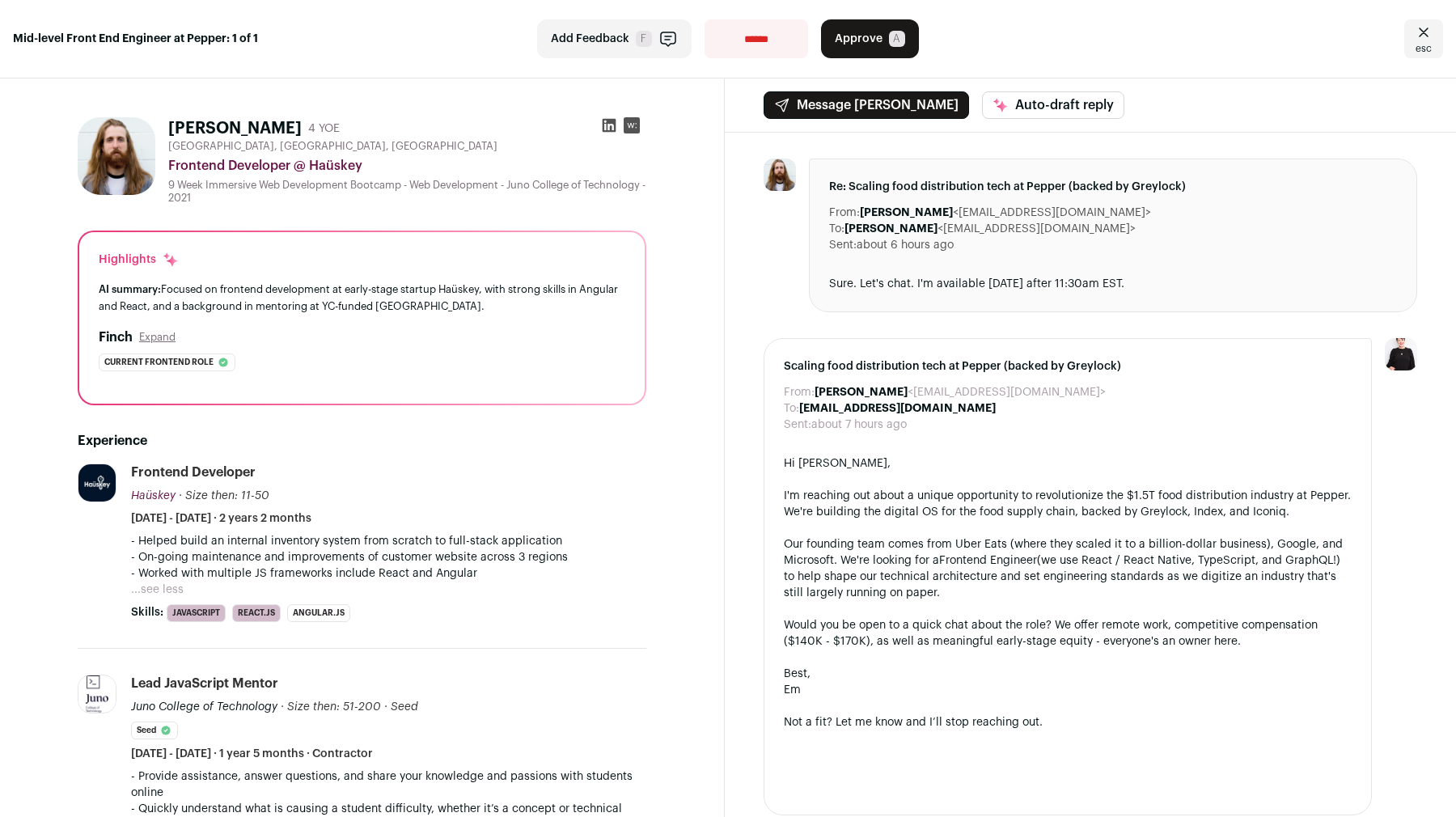
click at [401, 545] on p "- Helped build an internal inventory system from scratch to full-stack applicat…" at bounding box center [388, 541] width 516 height 16
click at [165, 585] on button "...see less" at bounding box center [157, 590] width 52 height 16
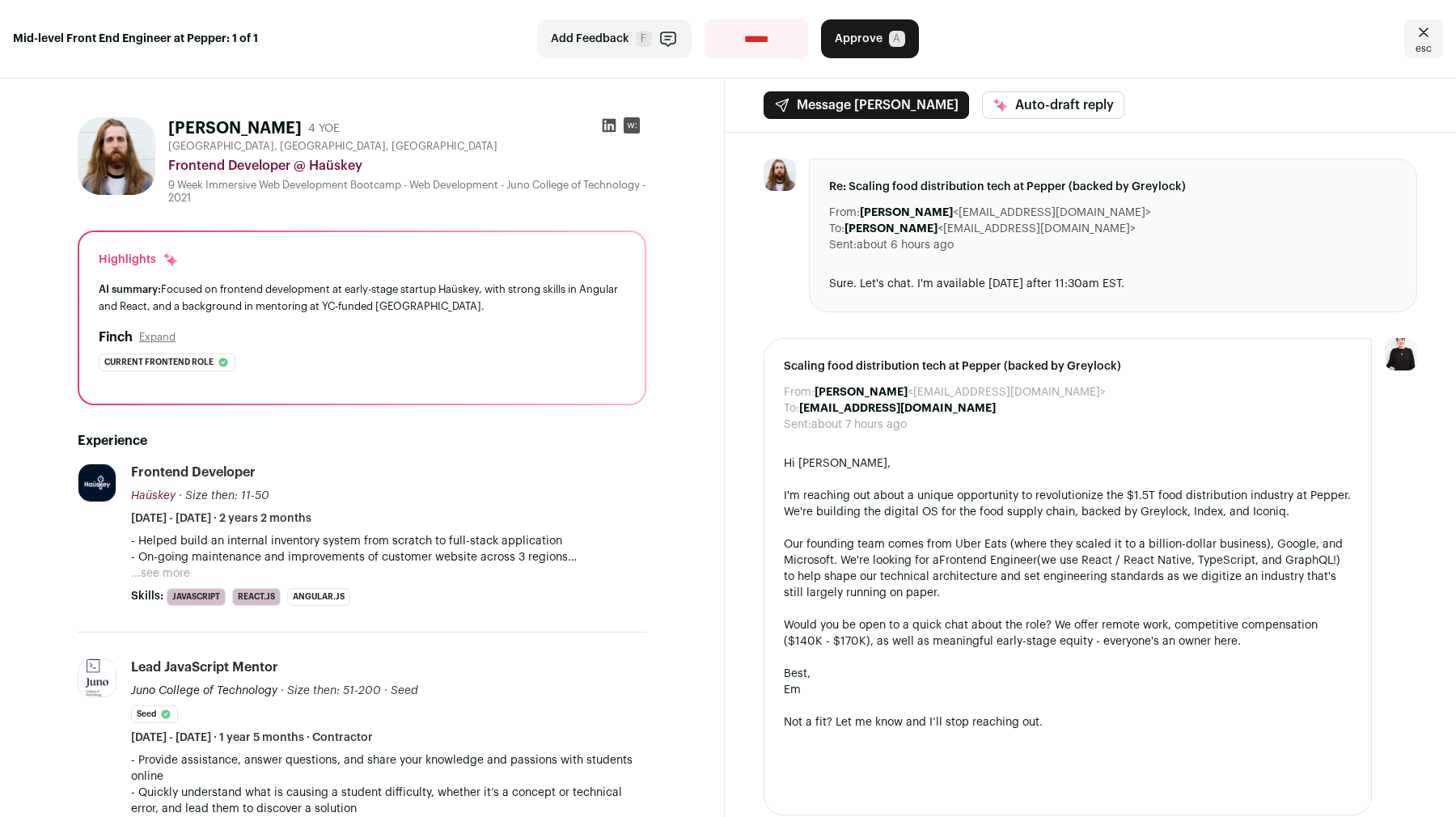
click at [178, 576] on button "...see more" at bounding box center [160, 573] width 59 height 16
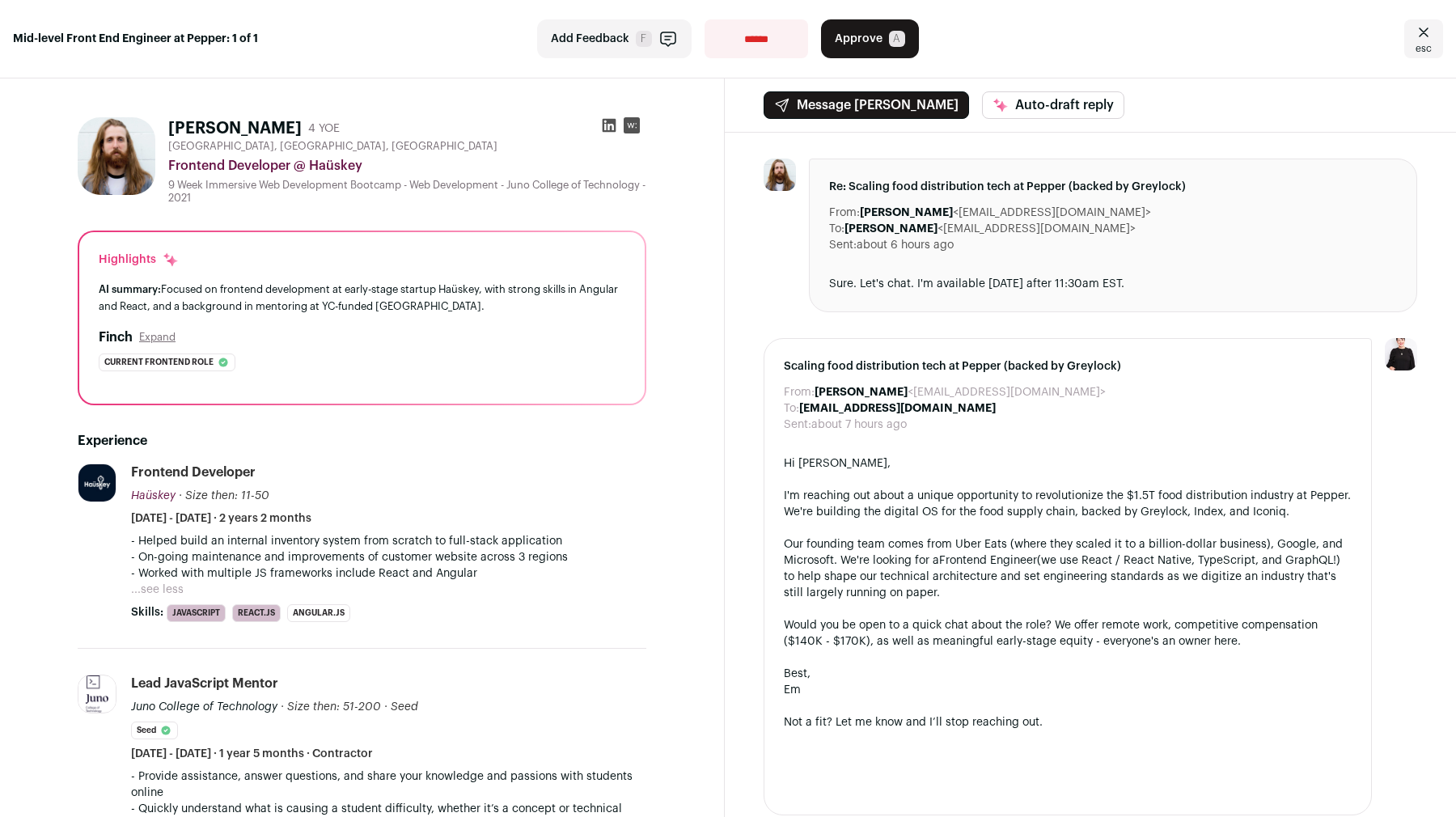
click at [364, 569] on p "- Worked with multiple JS frameworks include React and Angular" at bounding box center [388, 573] width 516 height 16
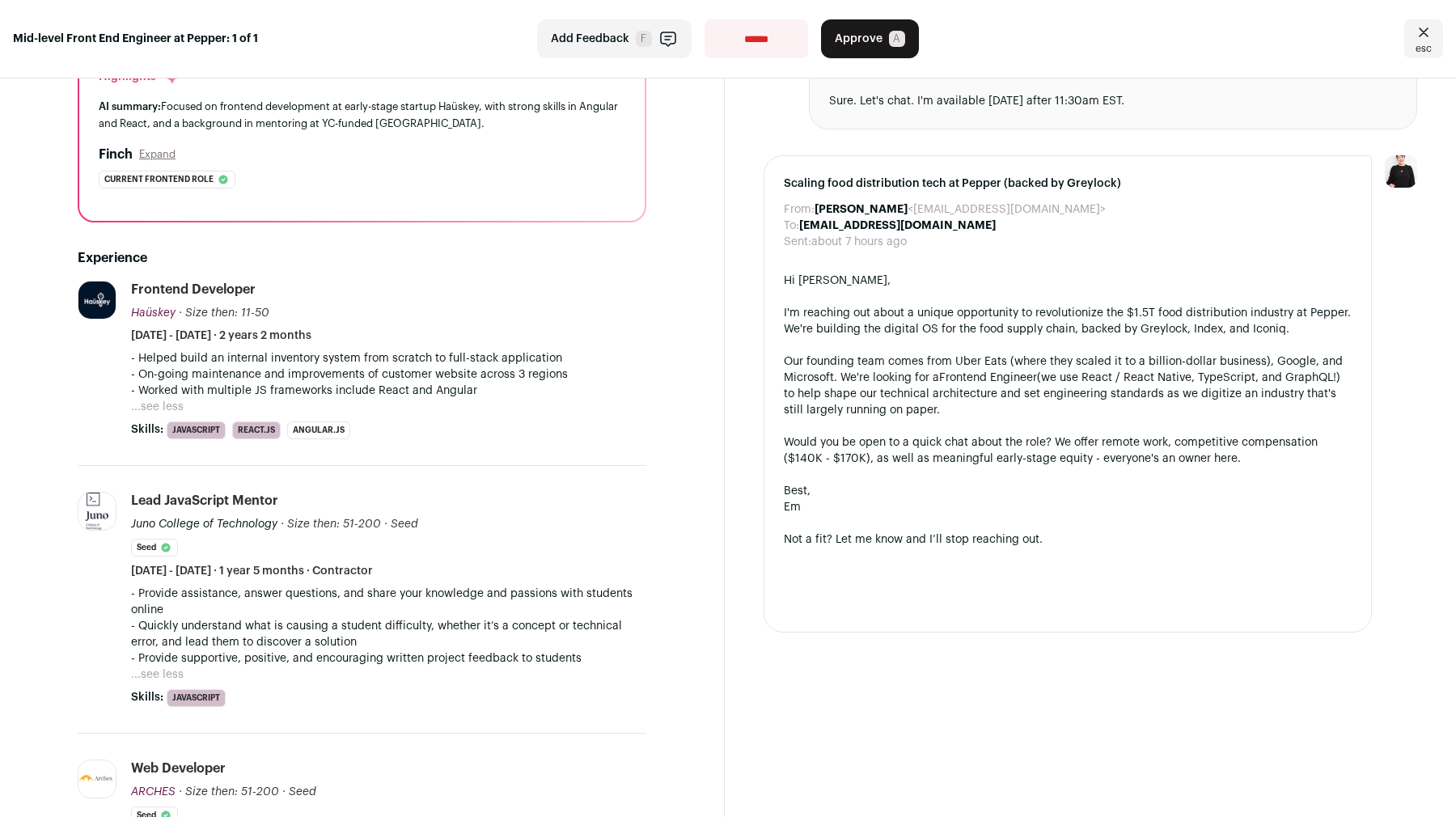
scroll to position [166, 0]
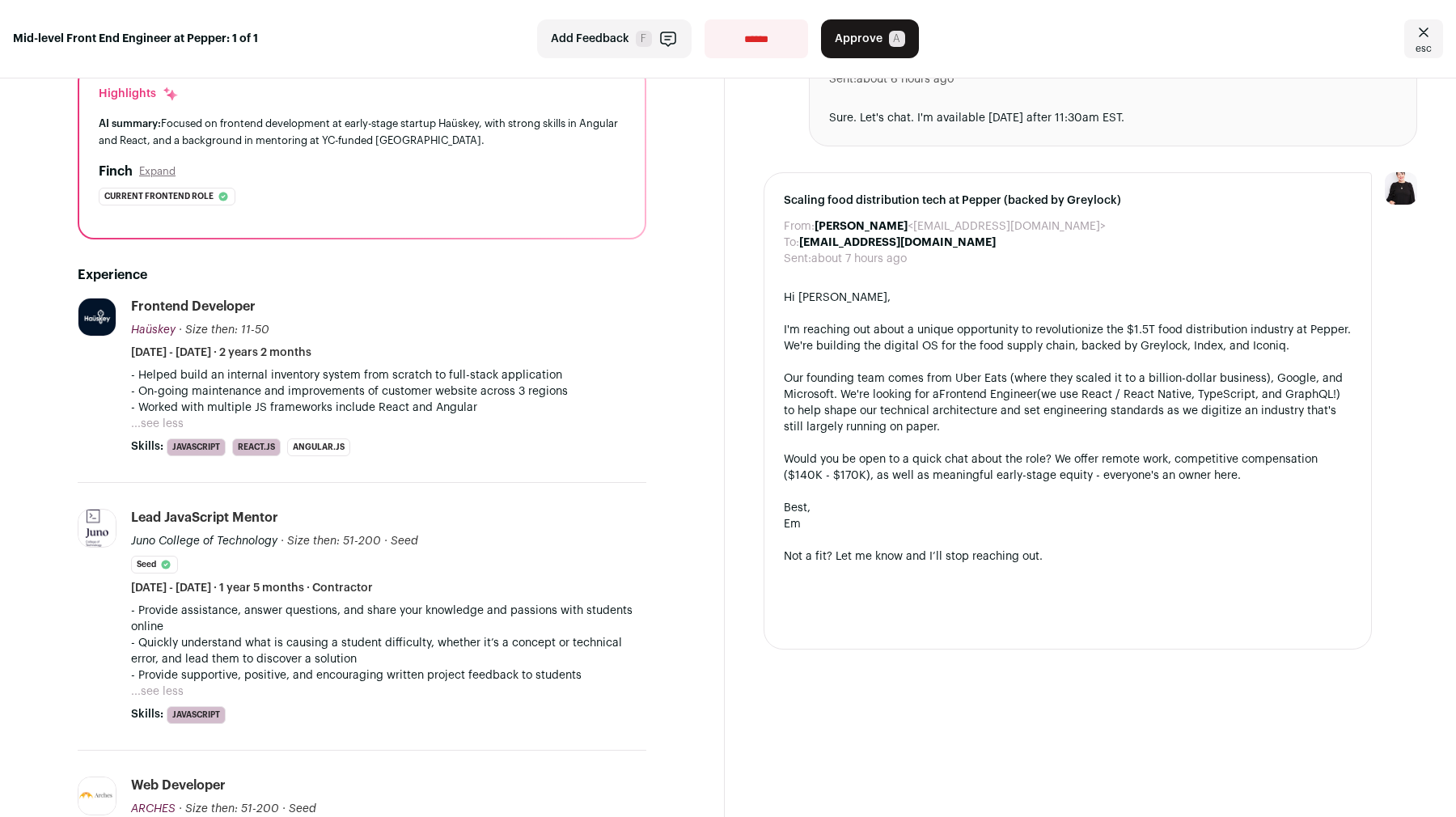
click at [606, 474] on li "Haüskey hauskey.com Add to company list Public / Private Private Valuation Unkn…" at bounding box center [362, 390] width 569 height 185
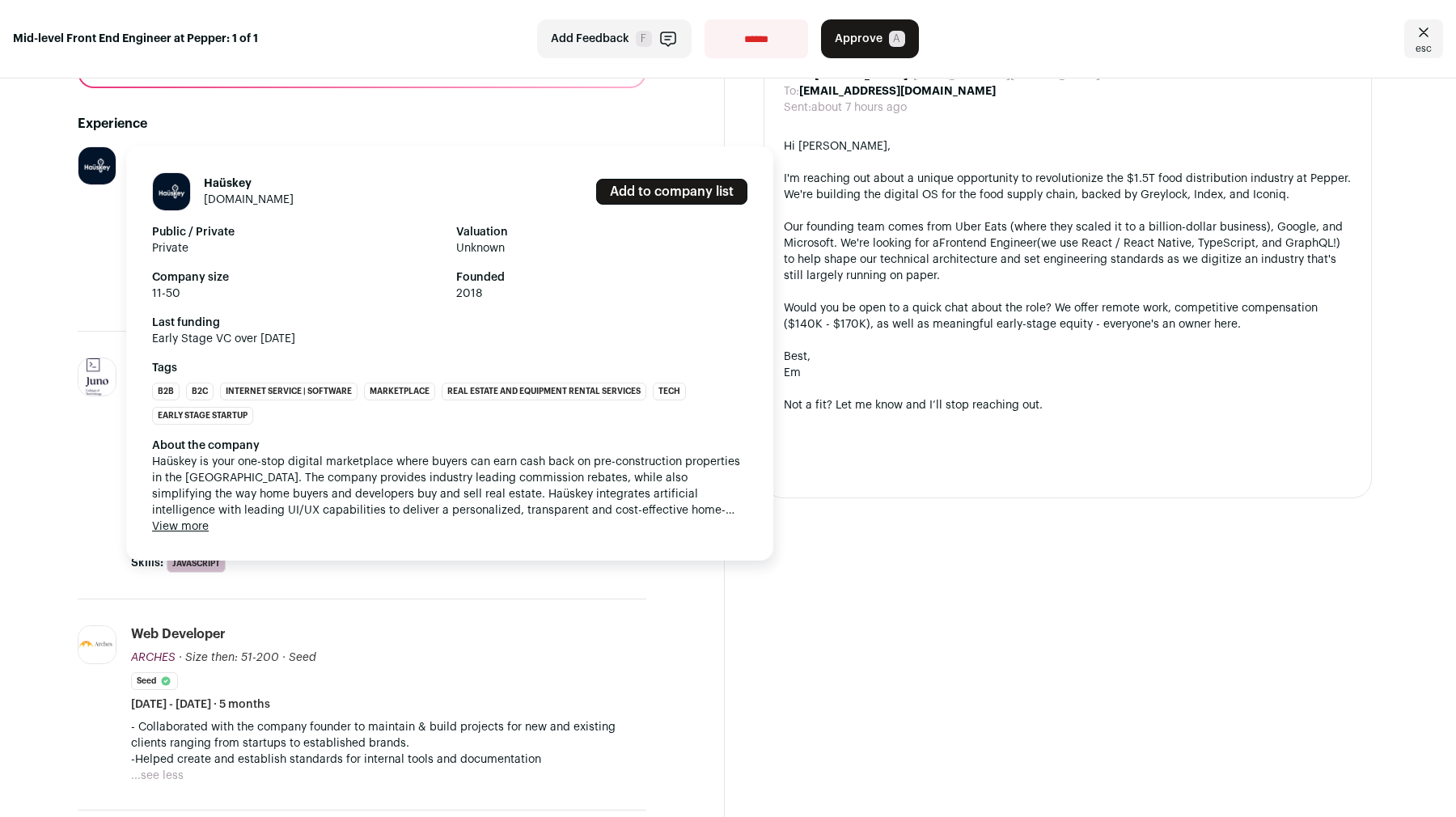
scroll to position [418, 0]
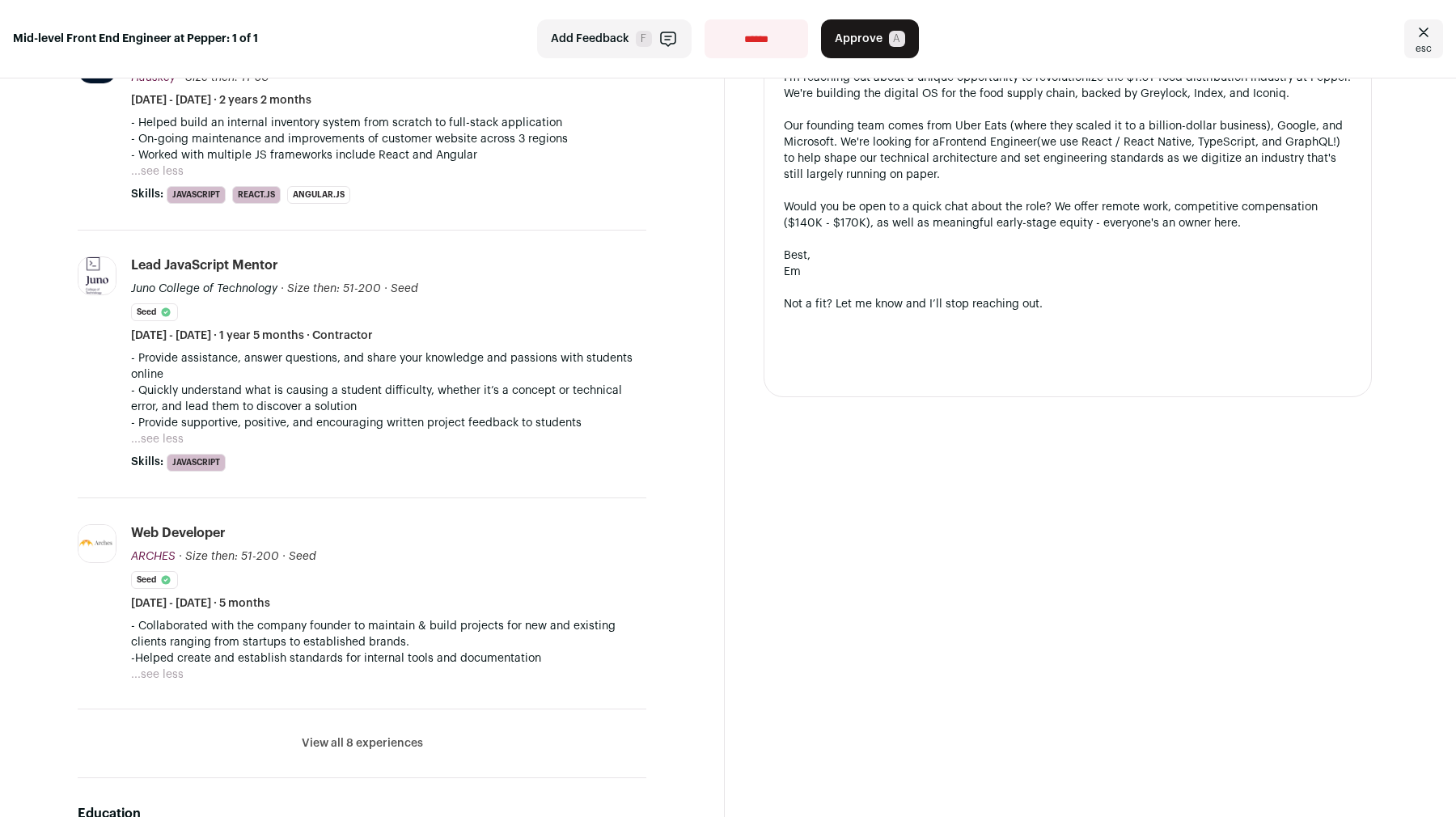
click at [363, 739] on button "View all 8 experiences" at bounding box center [362, 743] width 121 height 16
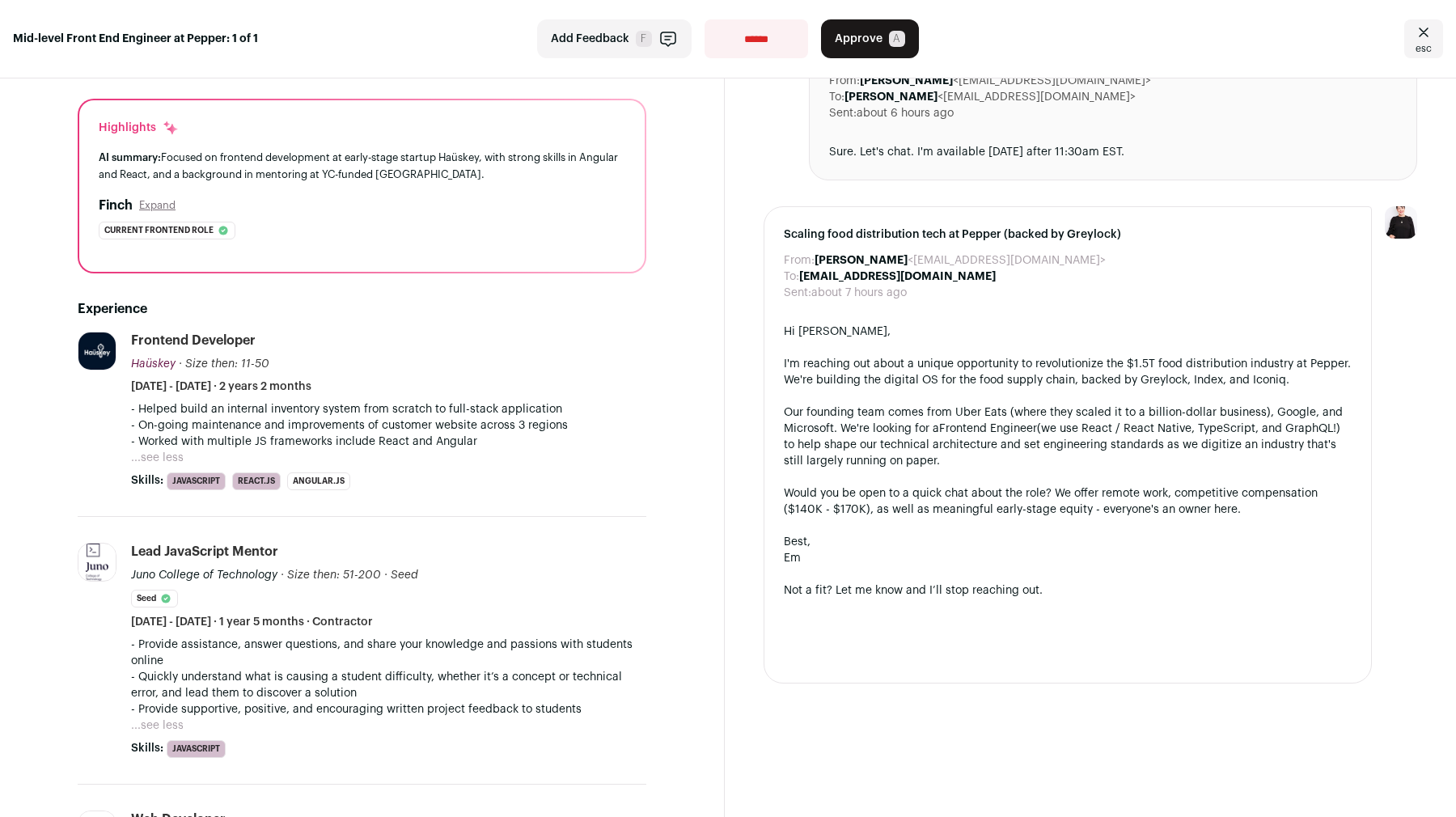
scroll to position [0, 0]
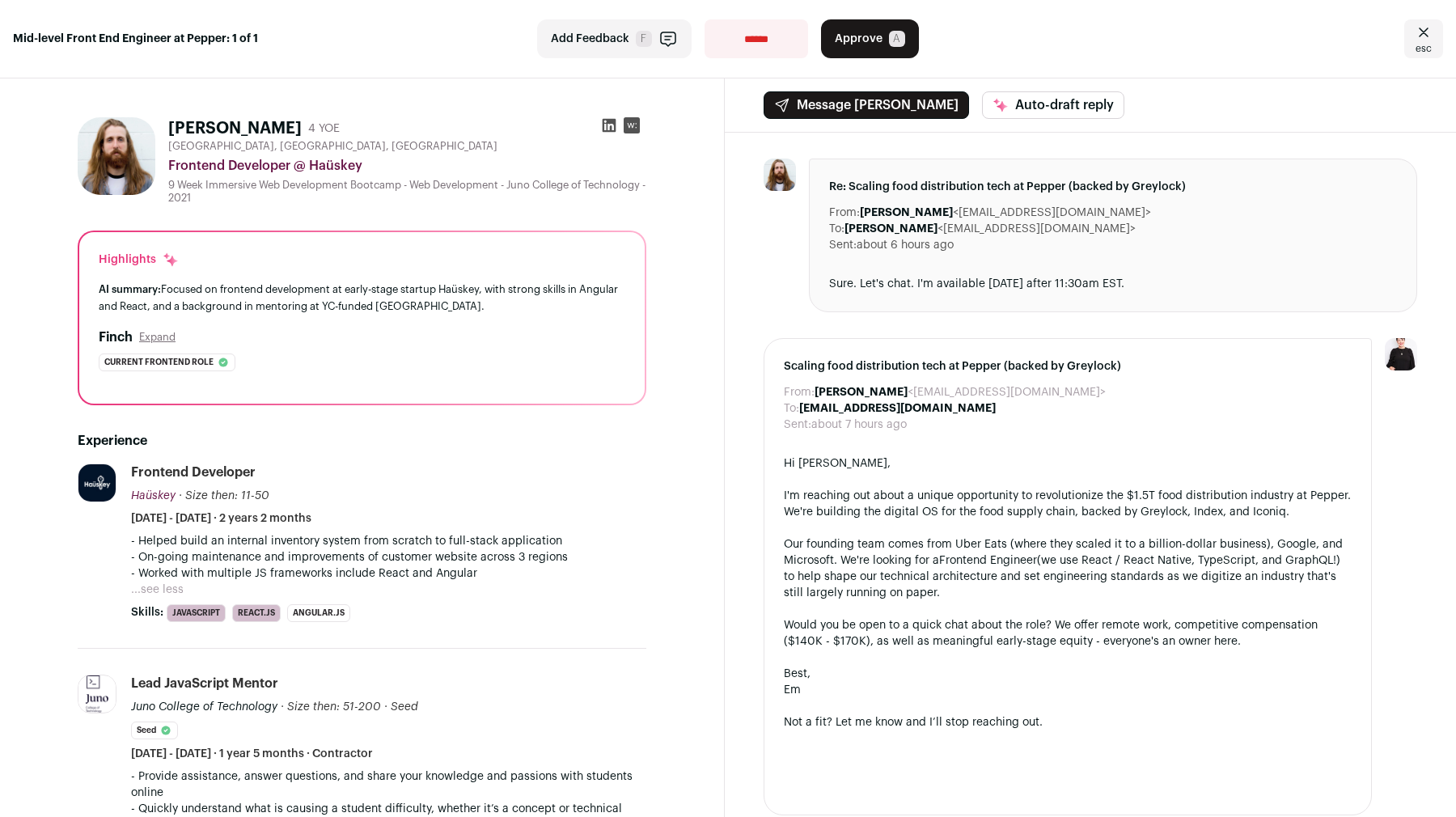
click at [609, 123] on icon at bounding box center [609, 126] width 14 height 14
click at [594, 42] on span "Add Feedback" at bounding box center [589, 39] width 78 height 16
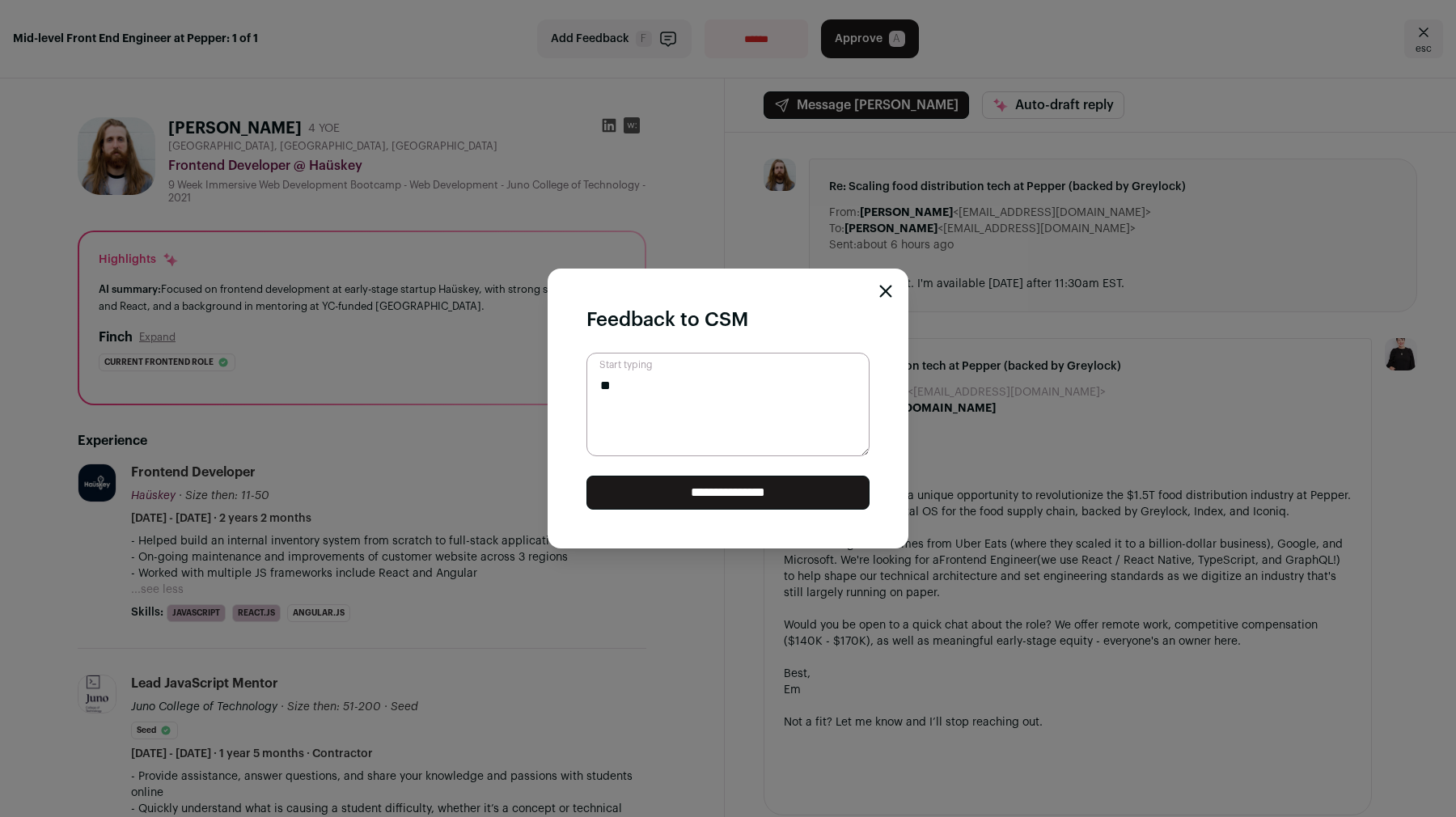
type textarea "*"
type textarea "**********"
click at [669, 505] on input "**********" at bounding box center [728, 493] width 283 height 34
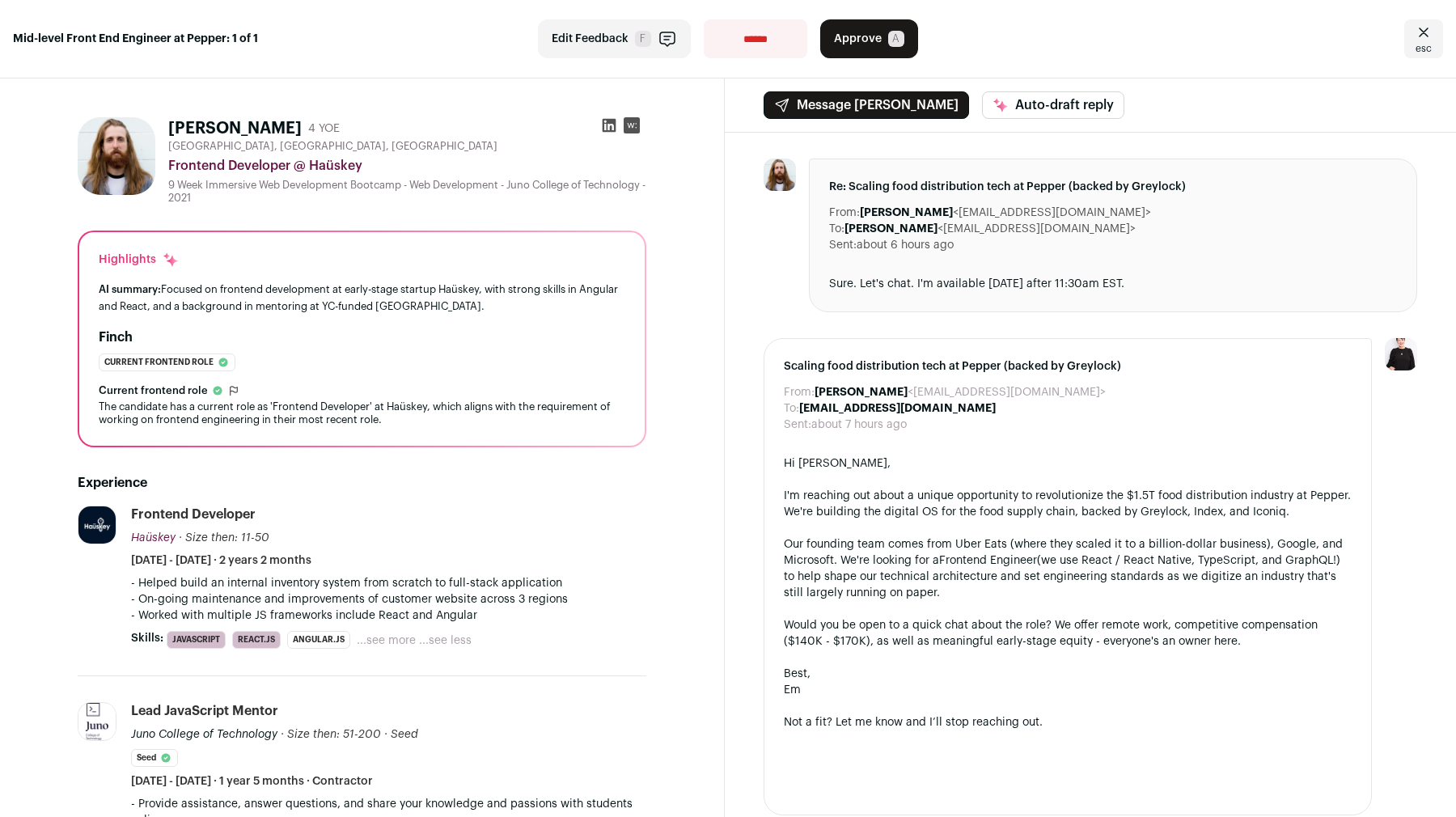
click at [745, 67] on div "**********" at bounding box center [728, 39] width 1456 height 78
click at [747, 47] on select "**********" at bounding box center [755, 39] width 104 height 39
select select "**********"
click at [703, 19] on select "**********" at bounding box center [755, 39] width 104 height 39
